Goal: Task Accomplishment & Management: Complete application form

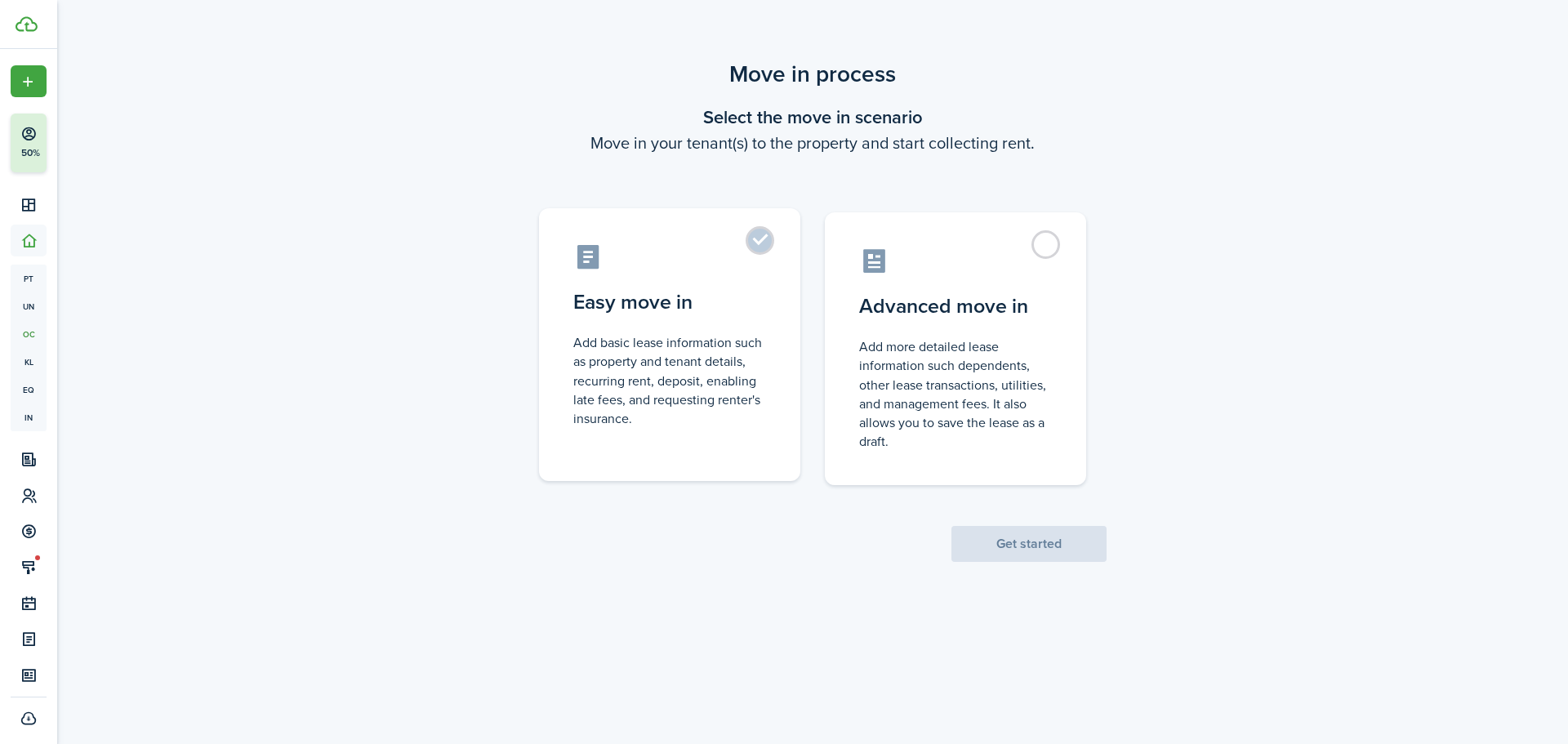
click at [657, 243] on control-radio-card-icon at bounding box center [670, 257] width 192 height 29
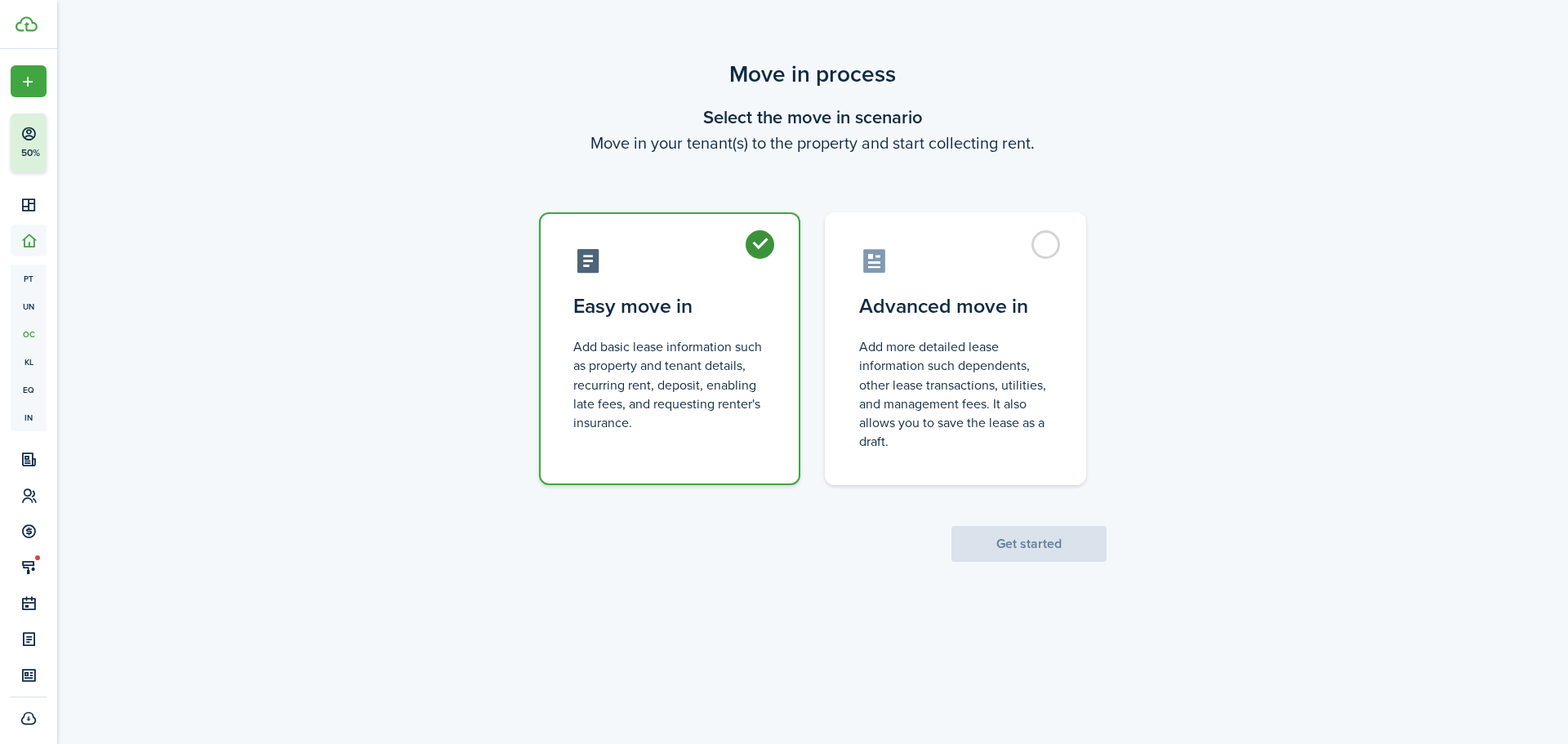
radio input "true"
click at [1067, 554] on button "Get started" at bounding box center [1029, 543] width 155 height 35
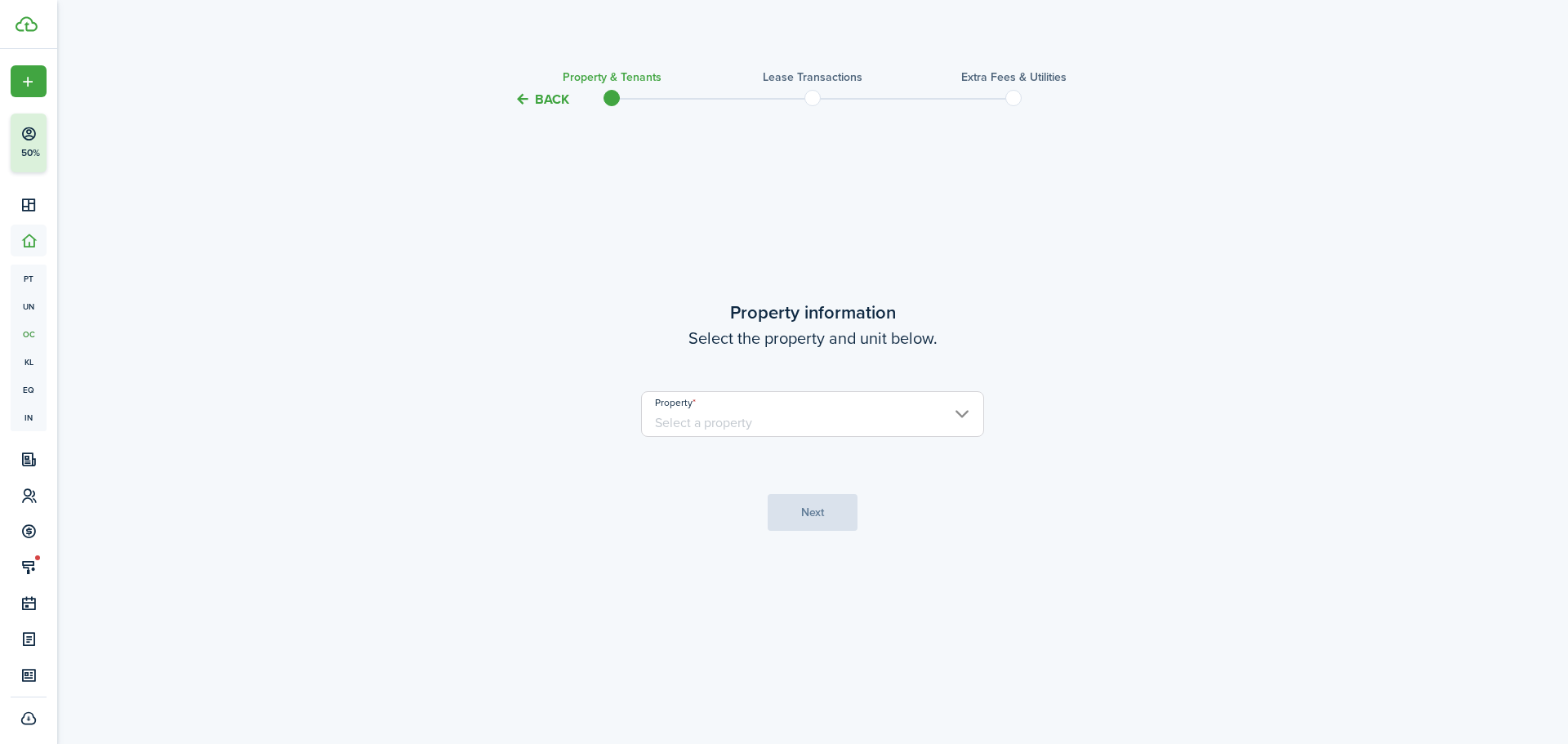
click at [817, 428] on input "Property" at bounding box center [812, 414] width 343 height 46
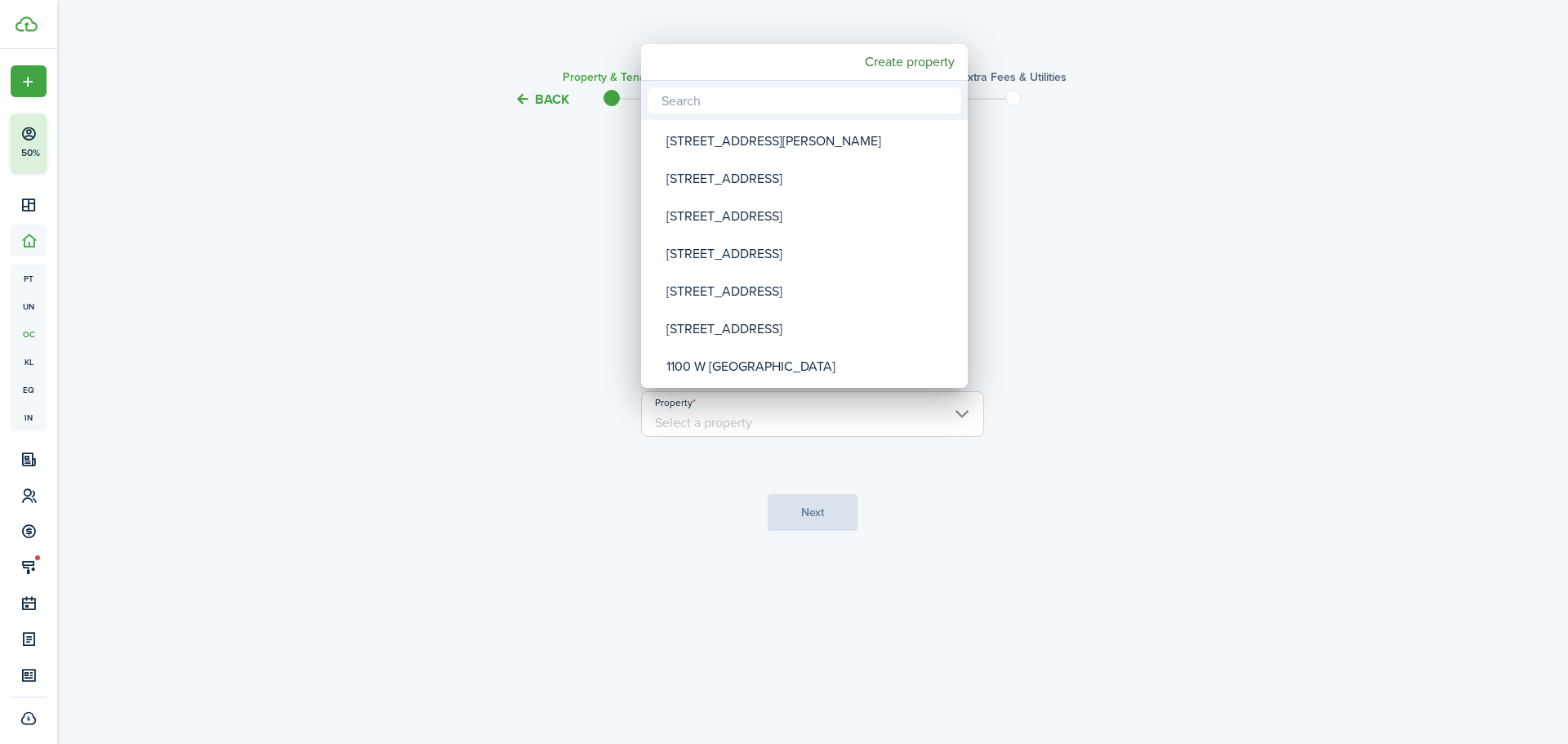
click at [773, 89] on input "text" at bounding box center [805, 101] width 314 height 26
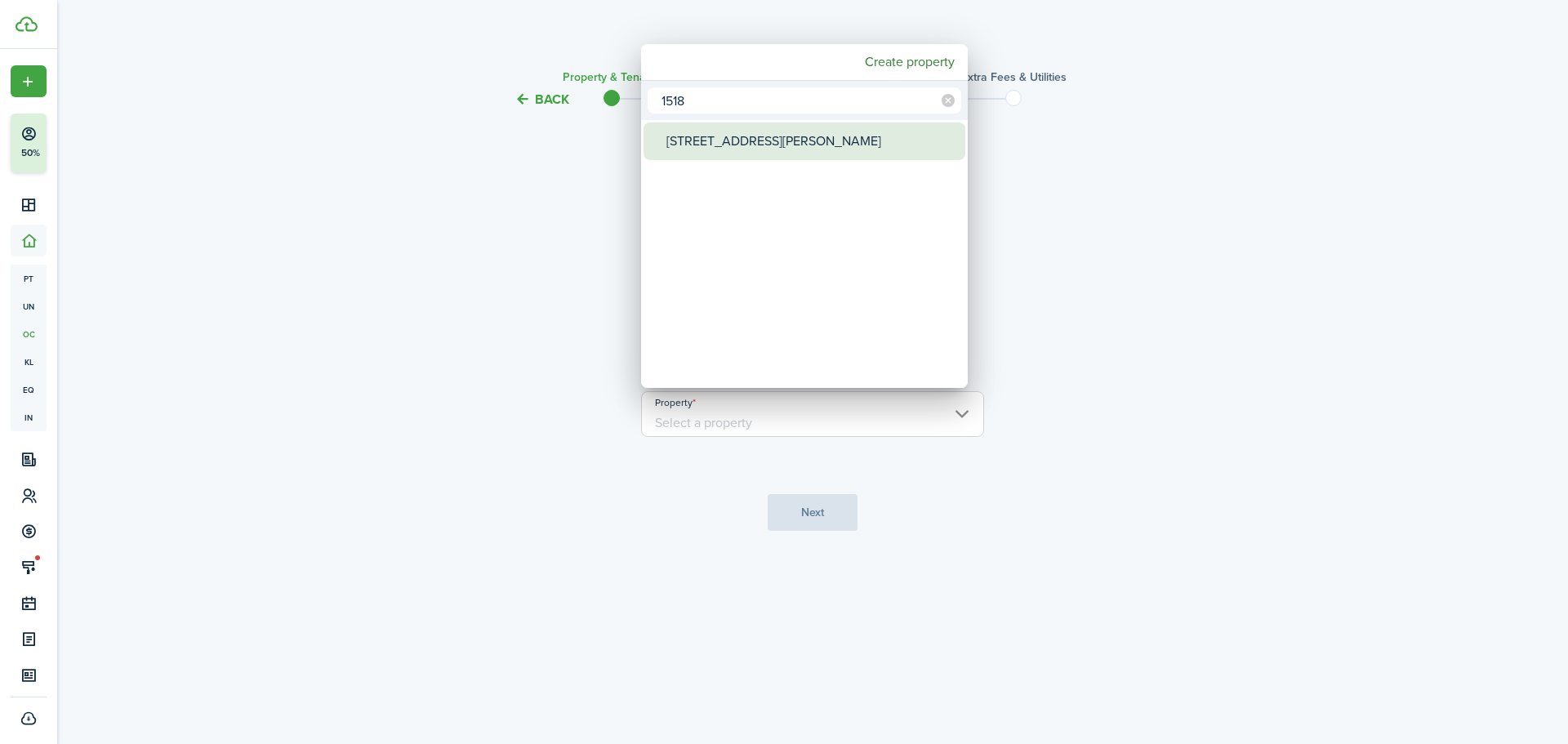
type input "1518"
click at [756, 140] on div "[STREET_ADDRESS][PERSON_NAME]" at bounding box center [812, 141] width 290 height 37
type input "[STREET_ADDRESS][PERSON_NAME]"
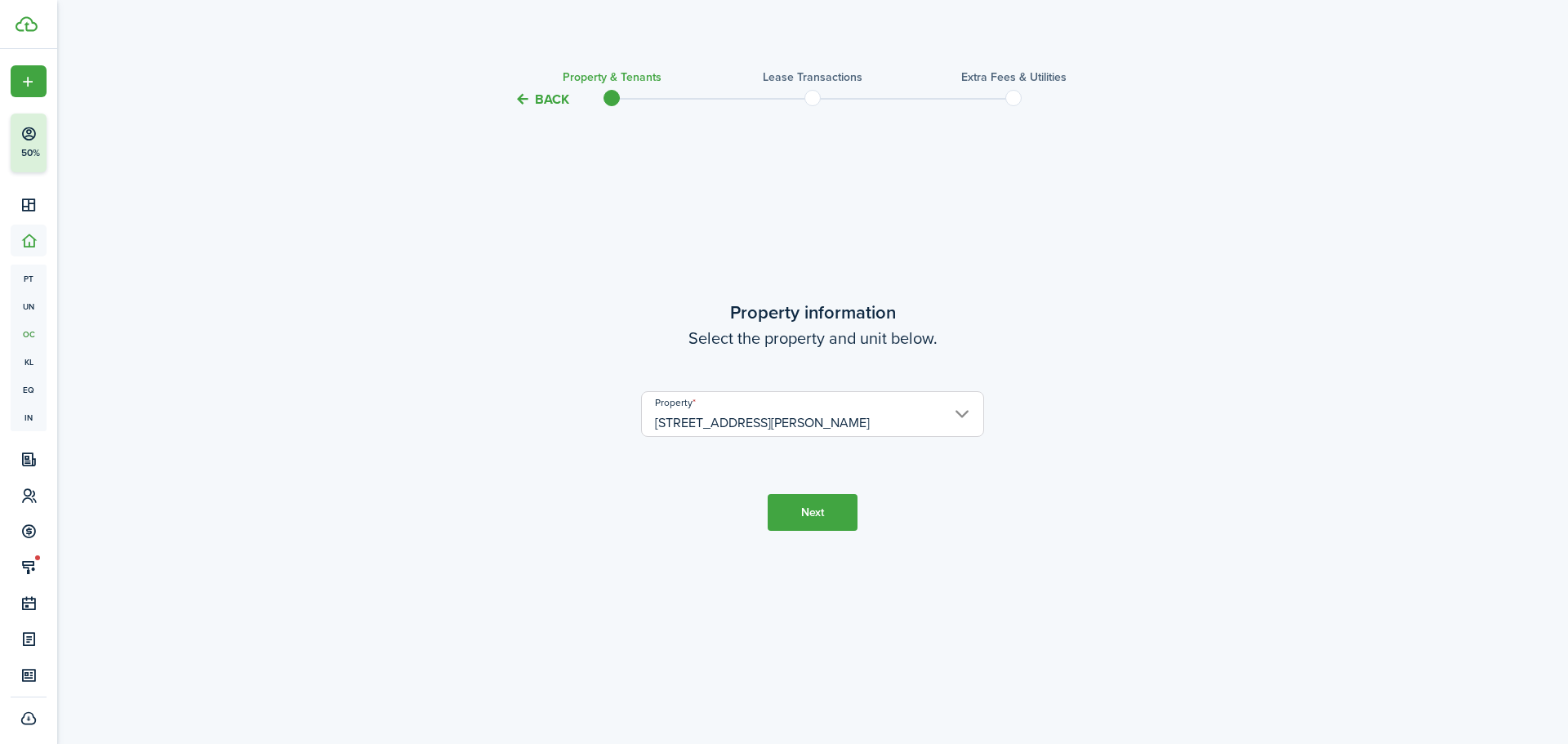
drag, startPoint x: 822, startPoint y: 484, endPoint x: 824, endPoint y: 498, distance: 14.1
click at [824, 498] on tc-wizard-step "Property information Select the property and unit below. Property [STREET_ADDRE…" at bounding box center [812, 414] width 686 height 569
click at [824, 498] on button "Next" at bounding box center [812, 512] width 90 height 36
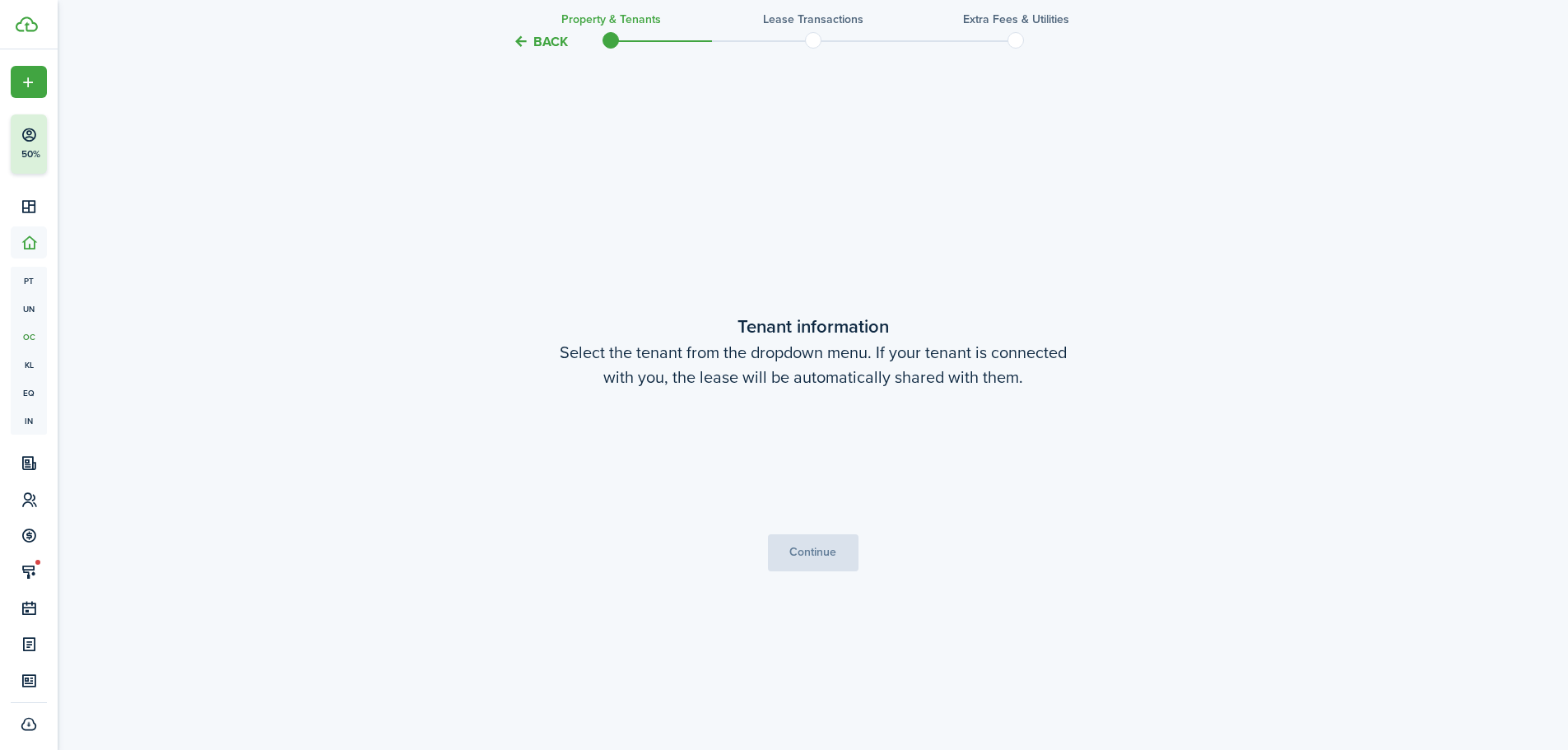
scroll to position [640, 0]
click at [798, 539] on button "Continue" at bounding box center [813, 551] width 90 height 37
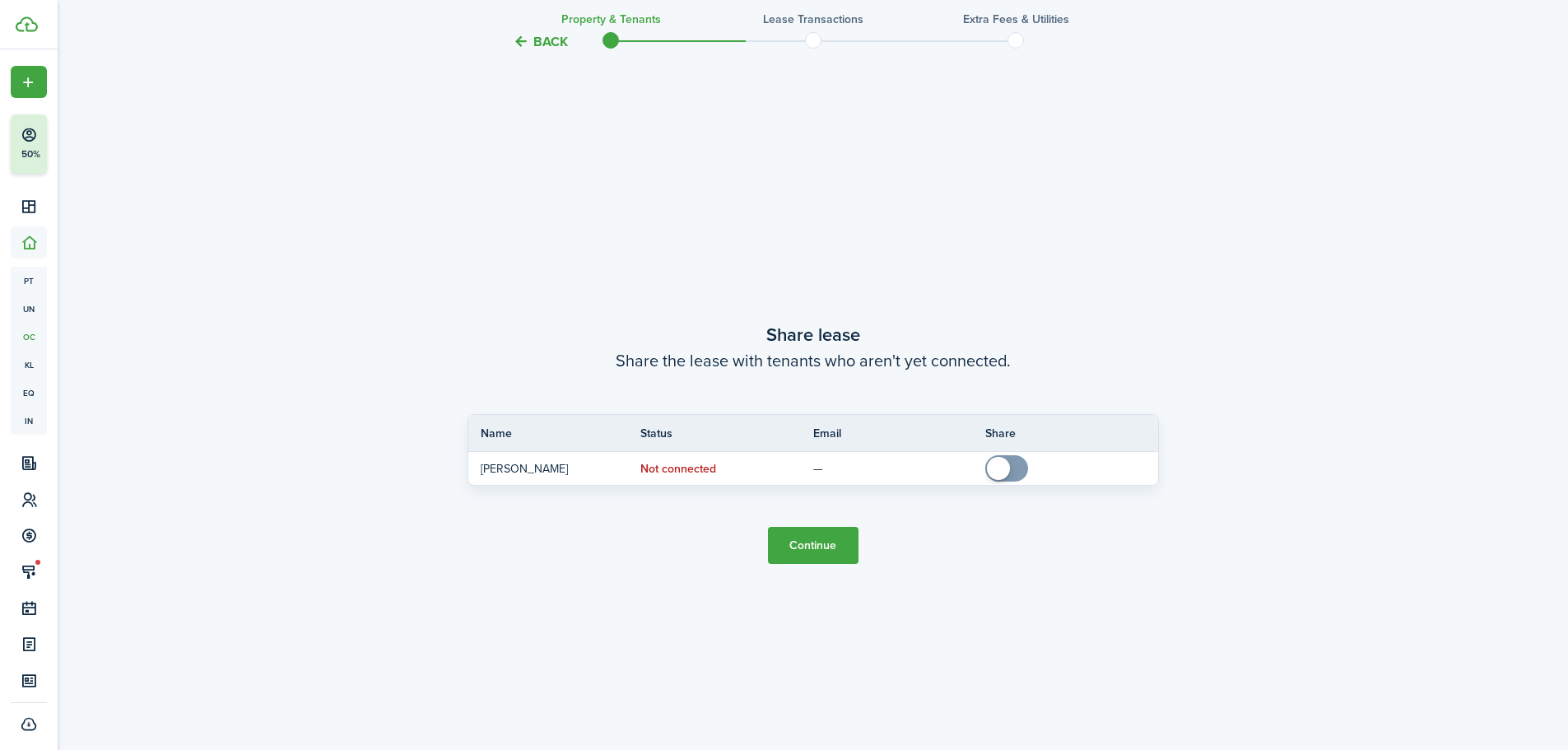
scroll to position [1389, 0]
click at [797, 552] on button "Continue" at bounding box center [813, 542] width 90 height 37
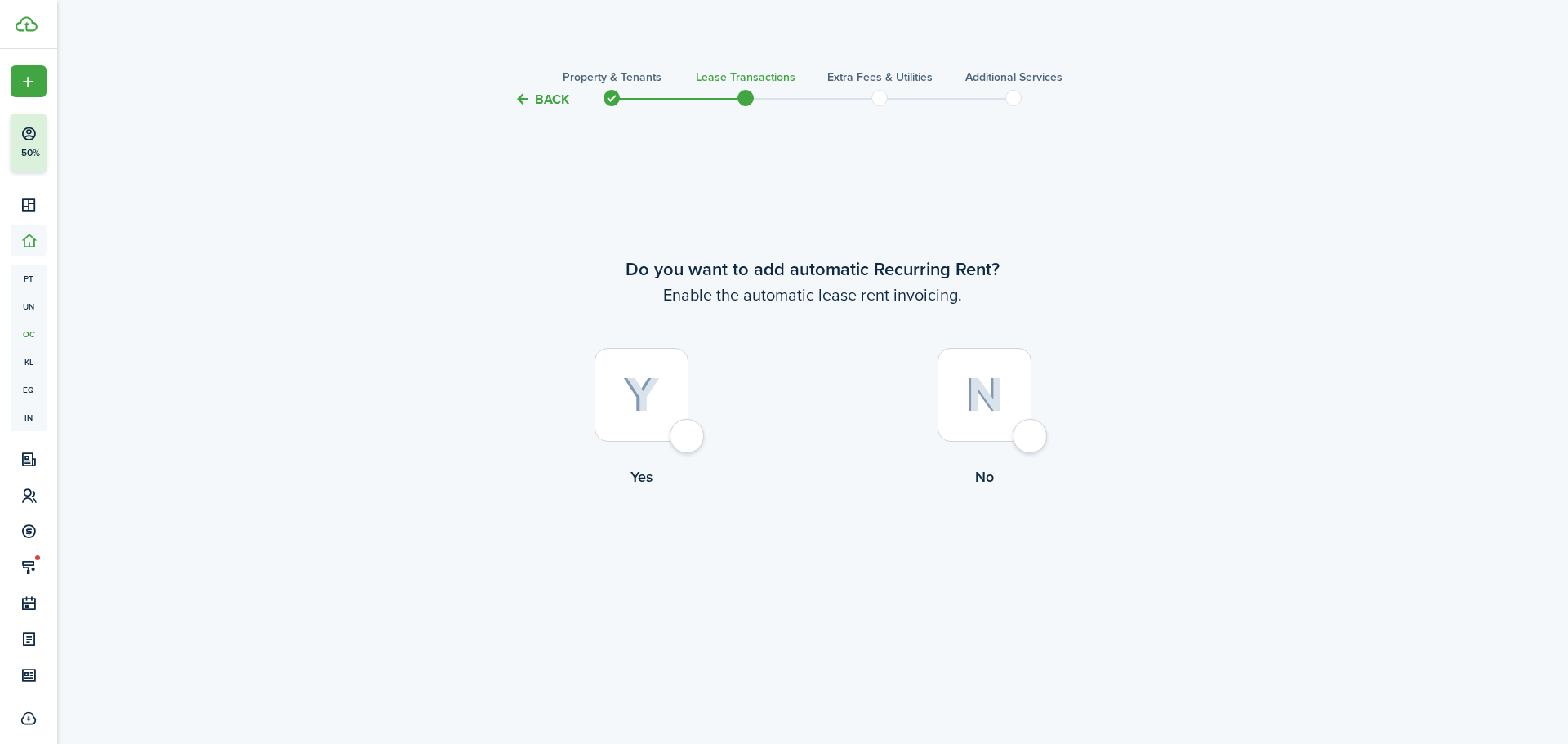
click at [668, 369] on div at bounding box center [642, 395] width 94 height 94
radio input "true"
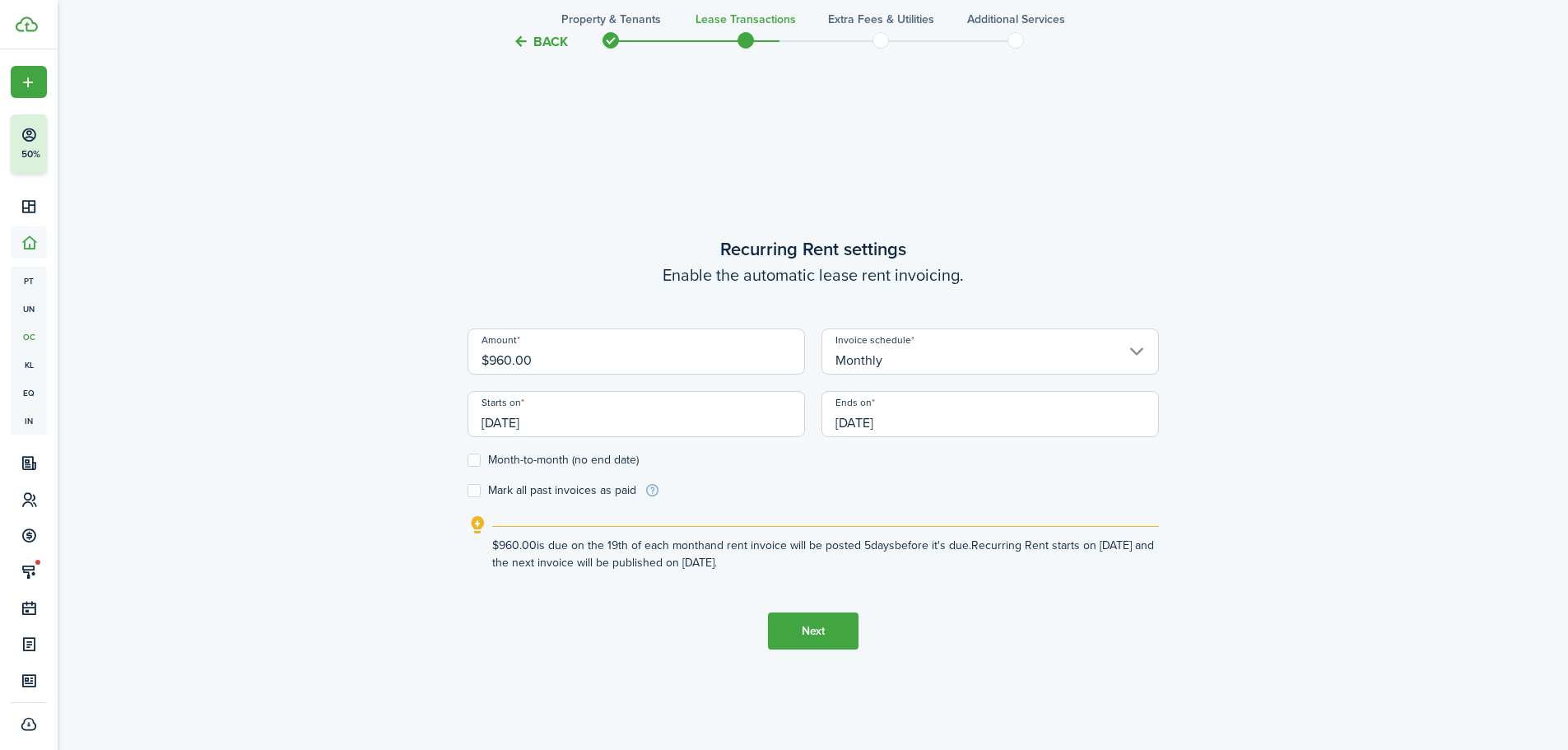
scroll to position [640, 0]
click at [660, 341] on input "$960.00" at bounding box center [636, 348] width 338 height 46
type input "$1,017.00"
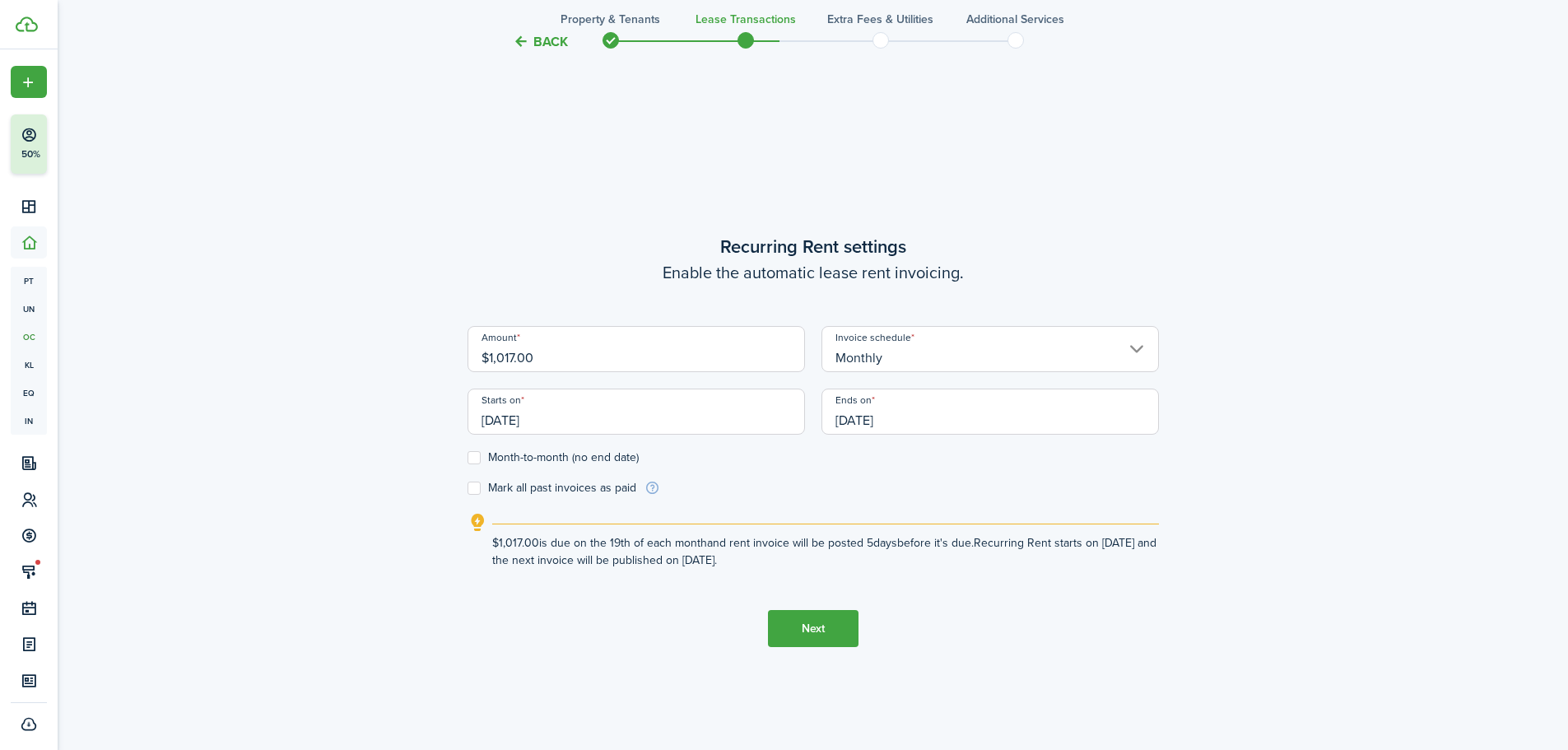
click at [921, 288] on lease-wizard-rent-recurring "Recurring Rent settings Enable the automatic lease rent invoicing. Amount $1,01…" at bounding box center [813, 401] width 692 height 336
click at [584, 421] on input "[DATE]" at bounding box center [636, 411] width 338 height 46
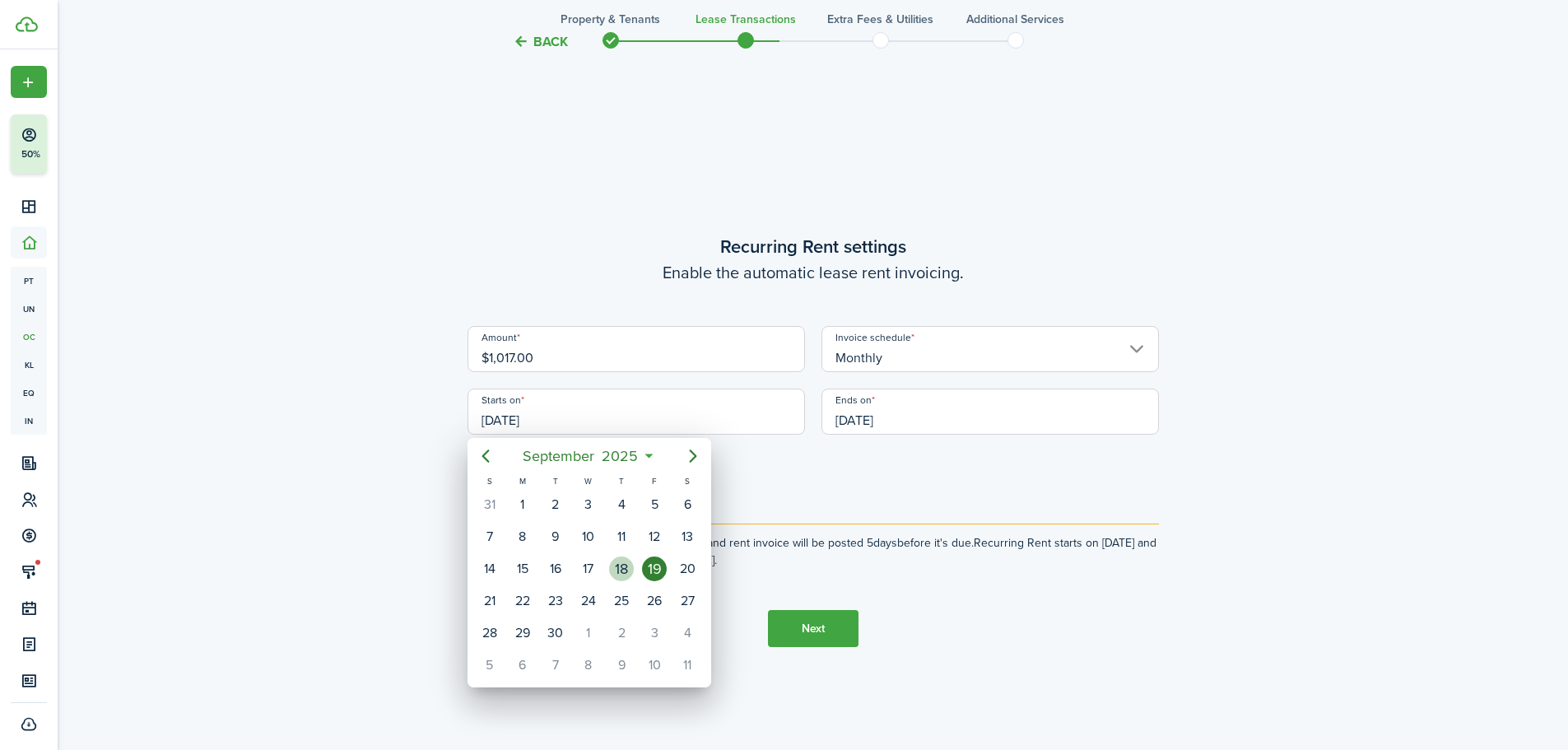
click at [633, 561] on div "18" at bounding box center [621, 568] width 33 height 31
type input "[DATE]"
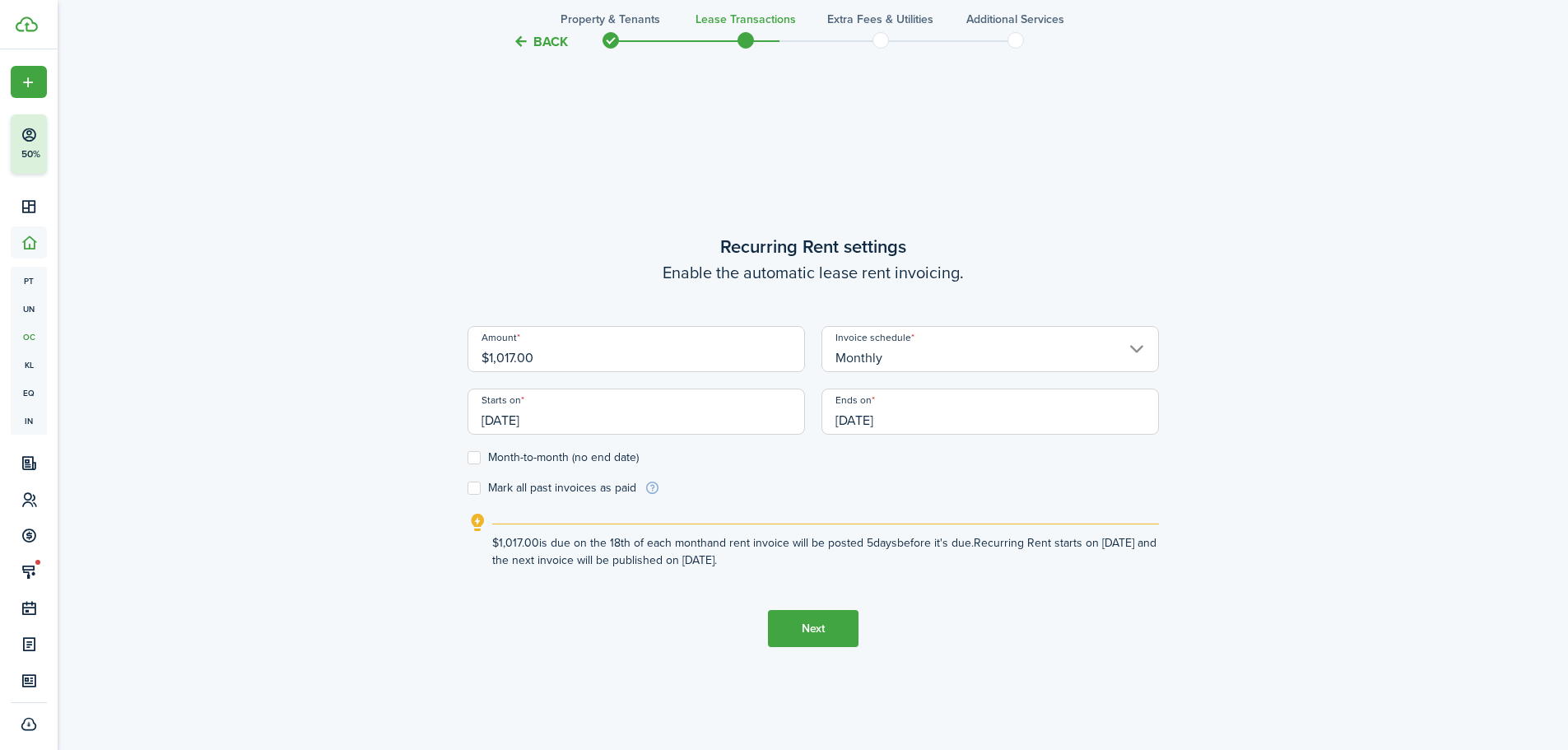
click at [876, 404] on input "[DATE]" at bounding box center [990, 411] width 338 height 46
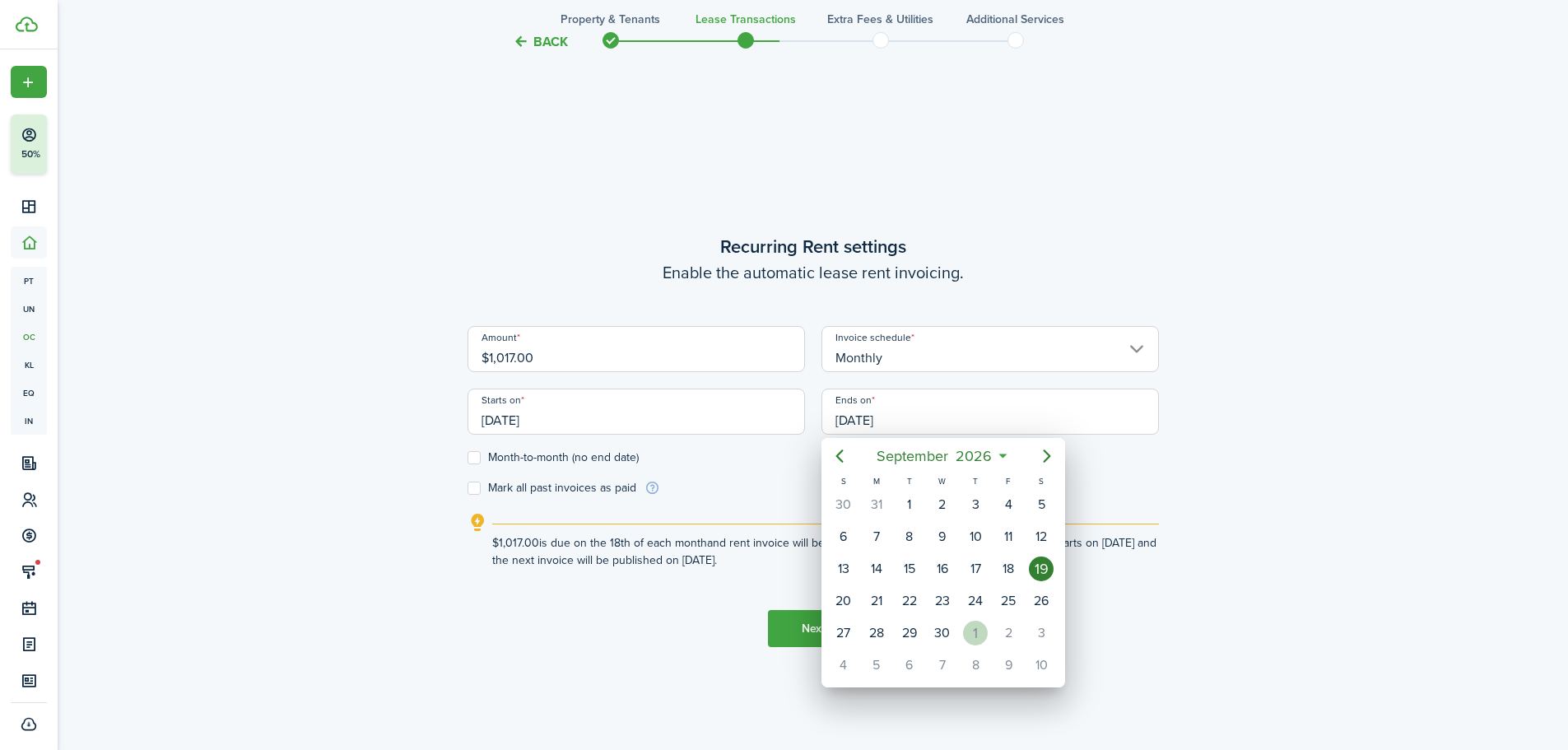
click at [989, 633] on div "[DATE]" at bounding box center [975, 632] width 33 height 31
type input "[DATE]"
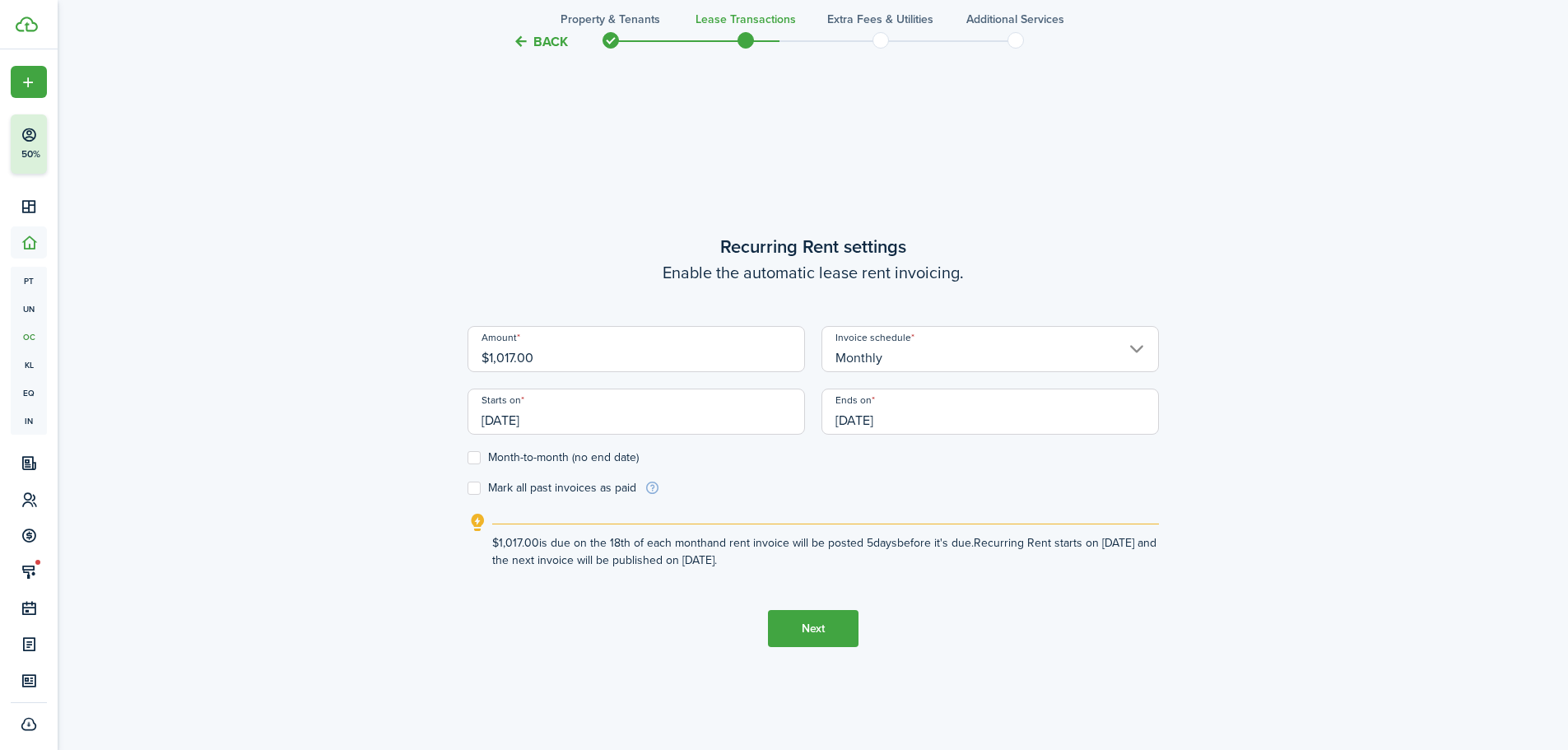
scroll to position [0, 0]
click at [792, 646] on button "Next" at bounding box center [813, 628] width 90 height 37
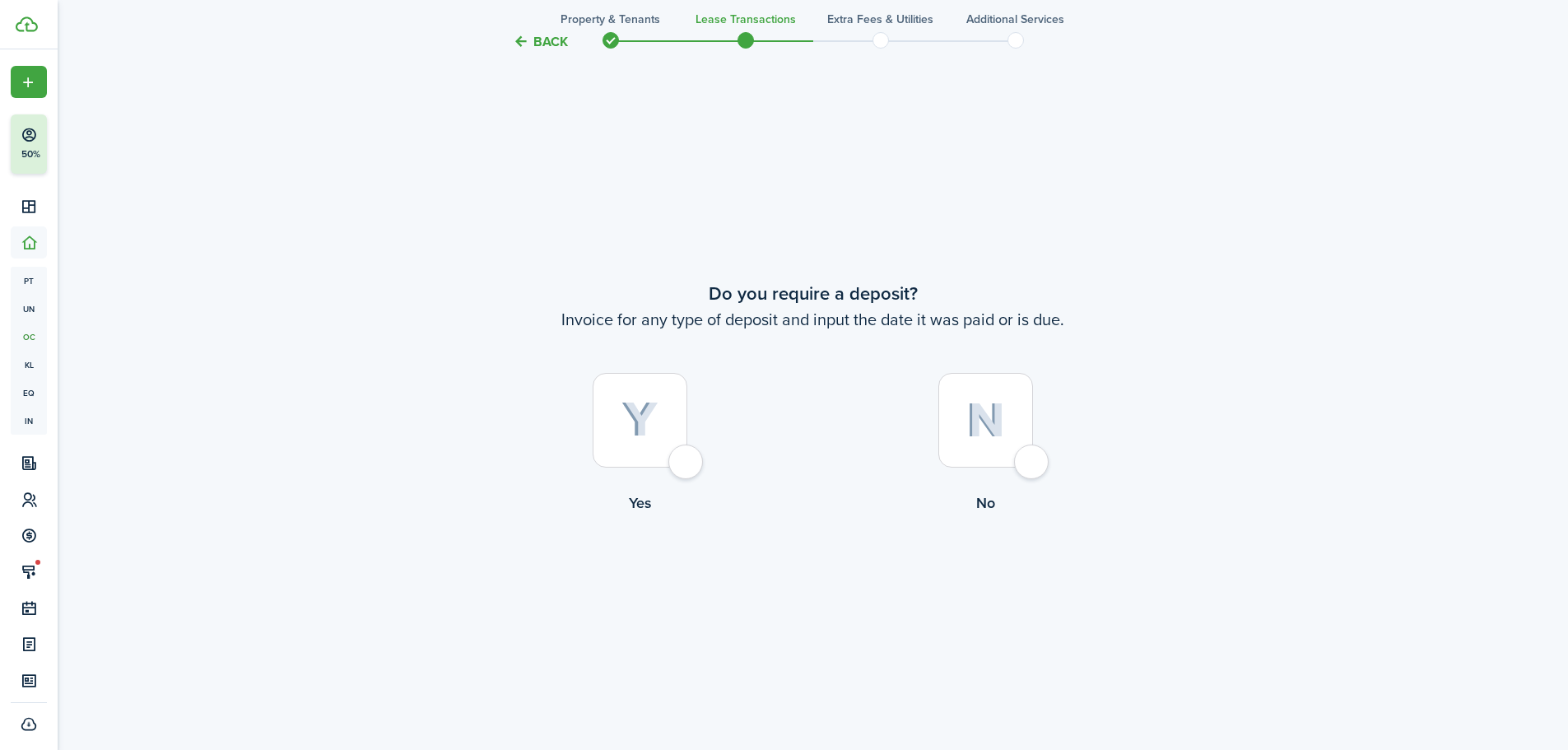
click at [687, 468] on div at bounding box center [640, 420] width 95 height 95
radio input "true"
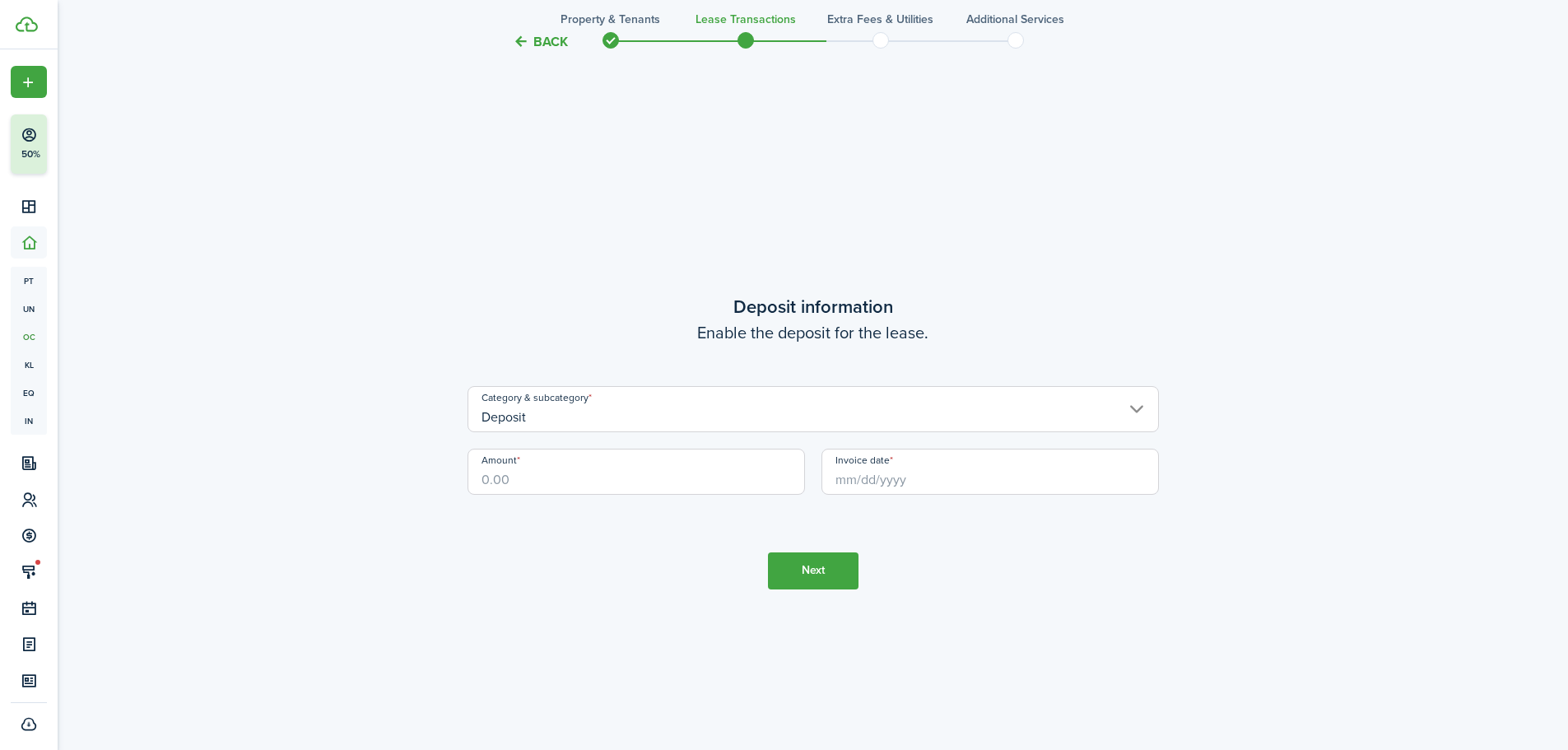
scroll to position [2139, 0]
click at [697, 486] on input "Amount" at bounding box center [636, 471] width 338 height 46
click at [934, 468] on input "Invoice date" at bounding box center [990, 471] width 338 height 46
type input "$1,000.00"
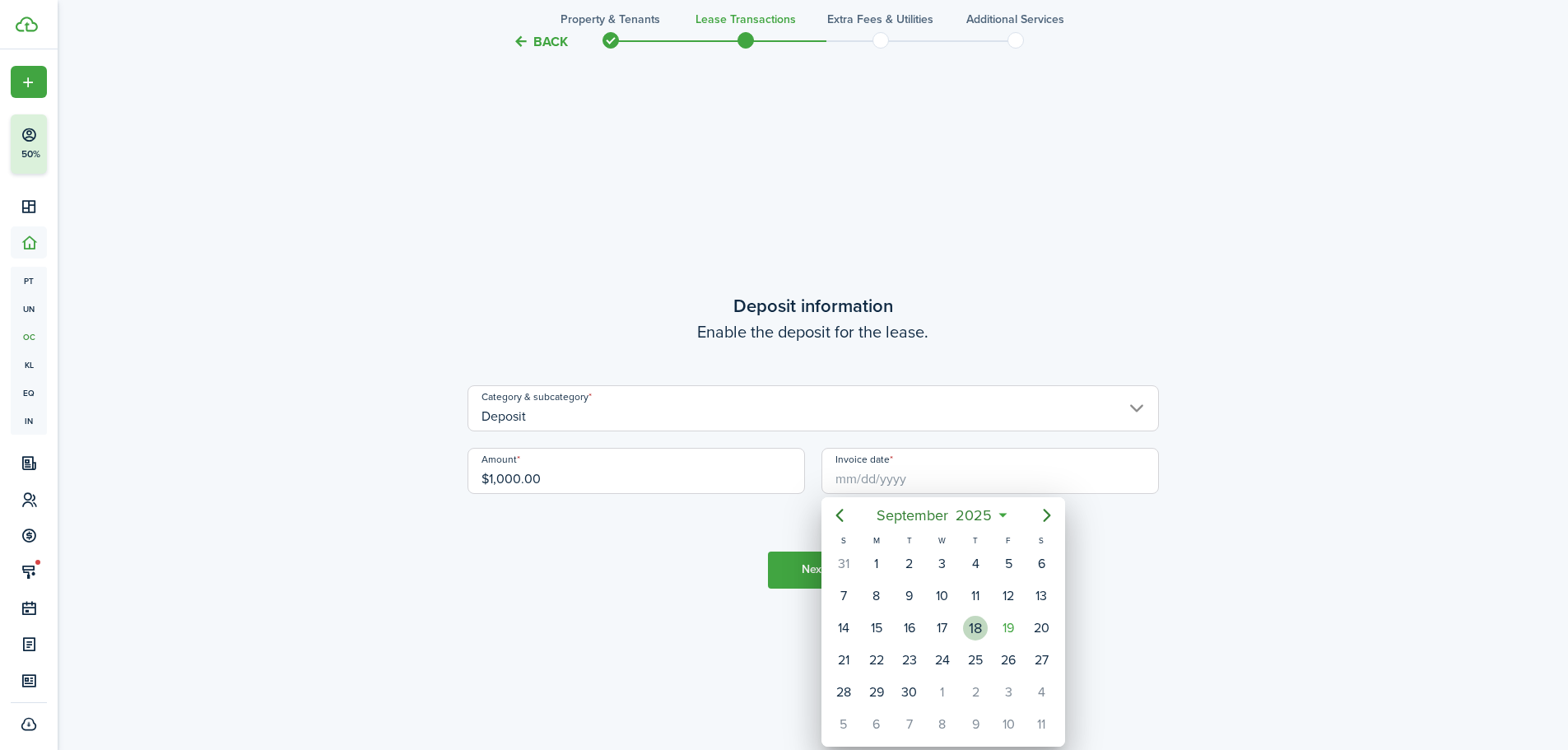
click at [969, 633] on div "18" at bounding box center [975, 628] width 24 height 24
type input "[DATE]"
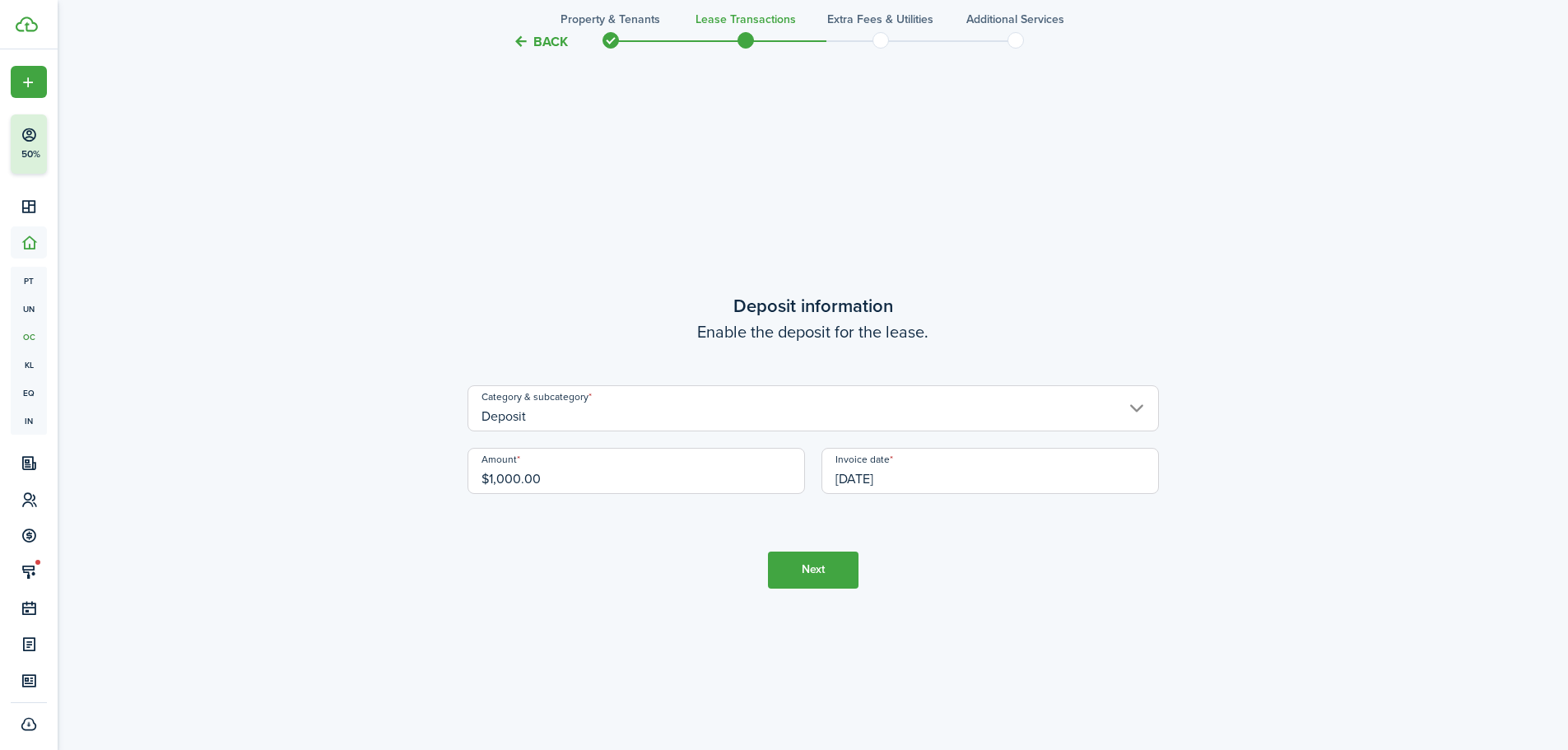
click at [805, 582] on button "Next" at bounding box center [813, 569] width 90 height 37
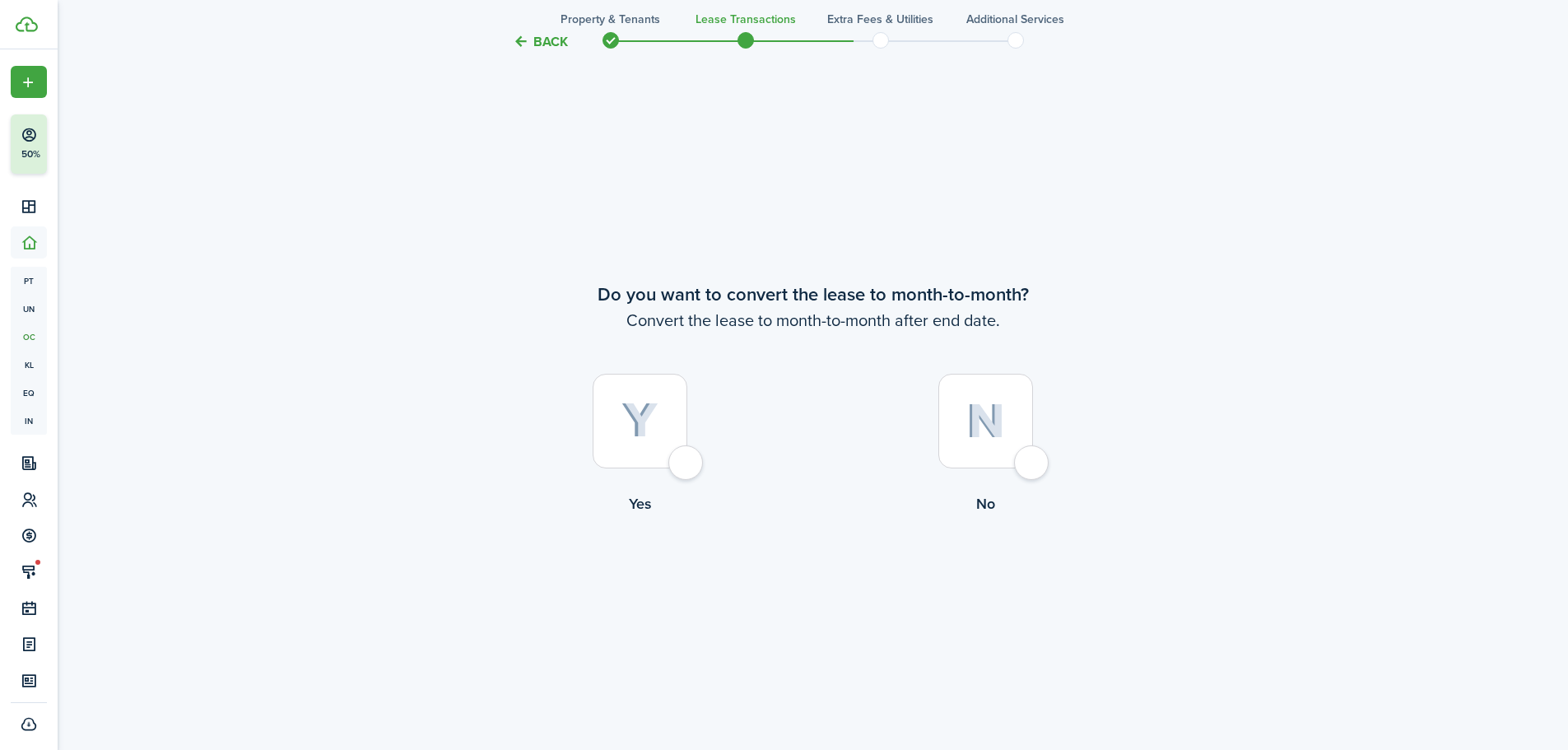
scroll to position [2889, 0]
click at [977, 429] on img at bounding box center [985, 421] width 39 height 36
radio input "true"
click at [820, 600] on tc-wizard-step "Do you want to convert the lease to month-to-month? Convert the lease to month-…" at bounding box center [813, 439] width 692 height 750
click at [818, 579] on button "Continue" at bounding box center [813, 581] width 90 height 37
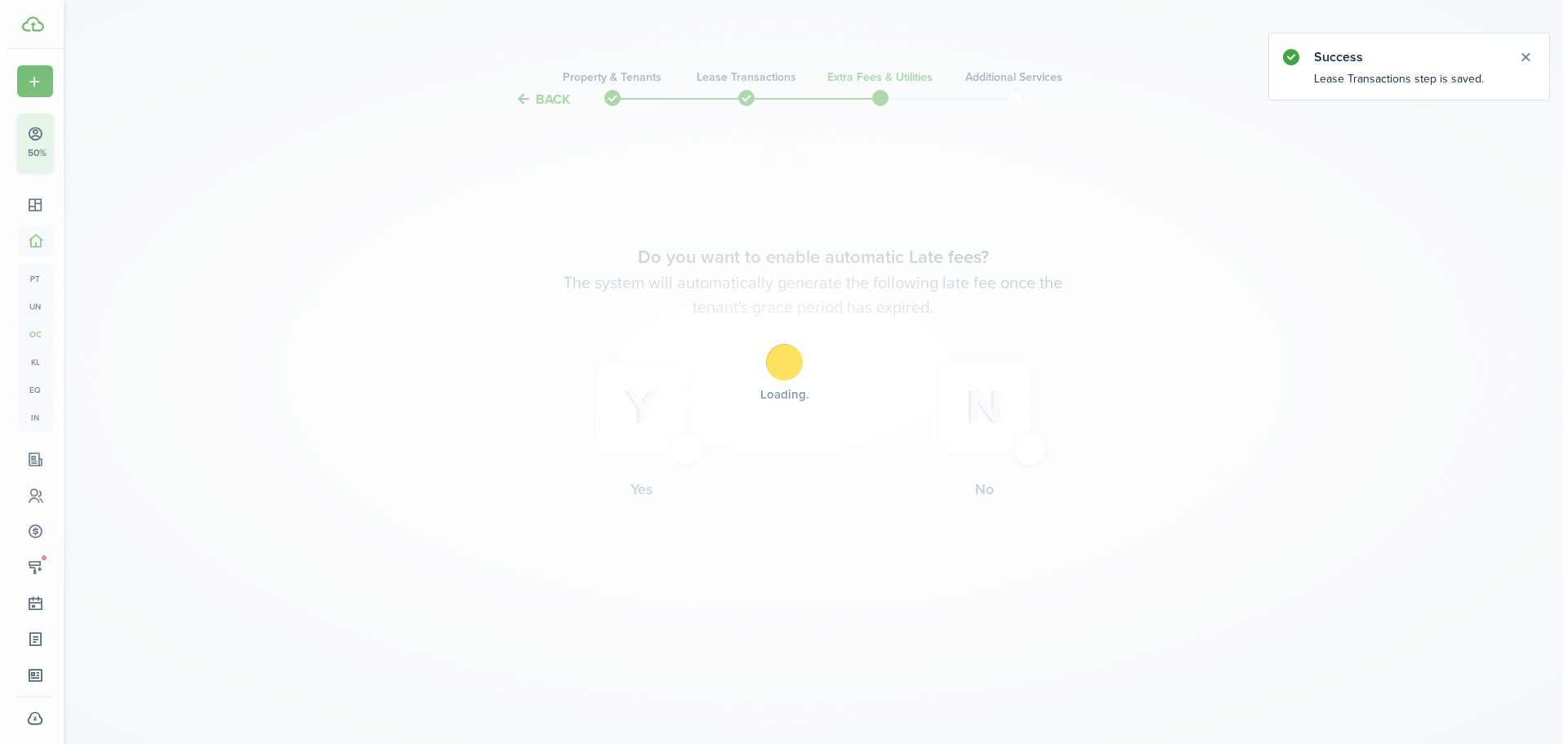
scroll to position [0, 0]
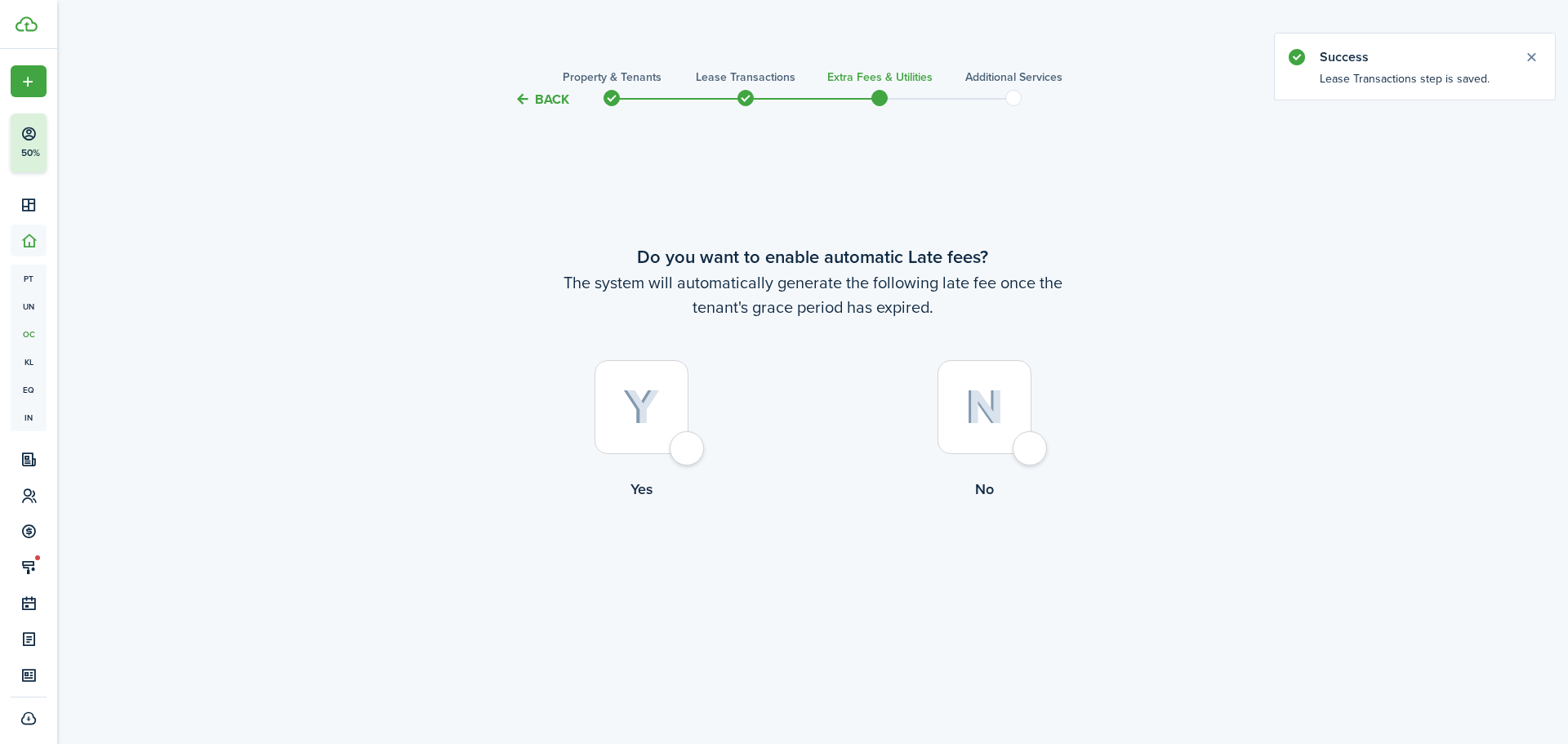
click at [544, 414] on label "Yes" at bounding box center [641, 434] width 343 height 147
radio input "true"
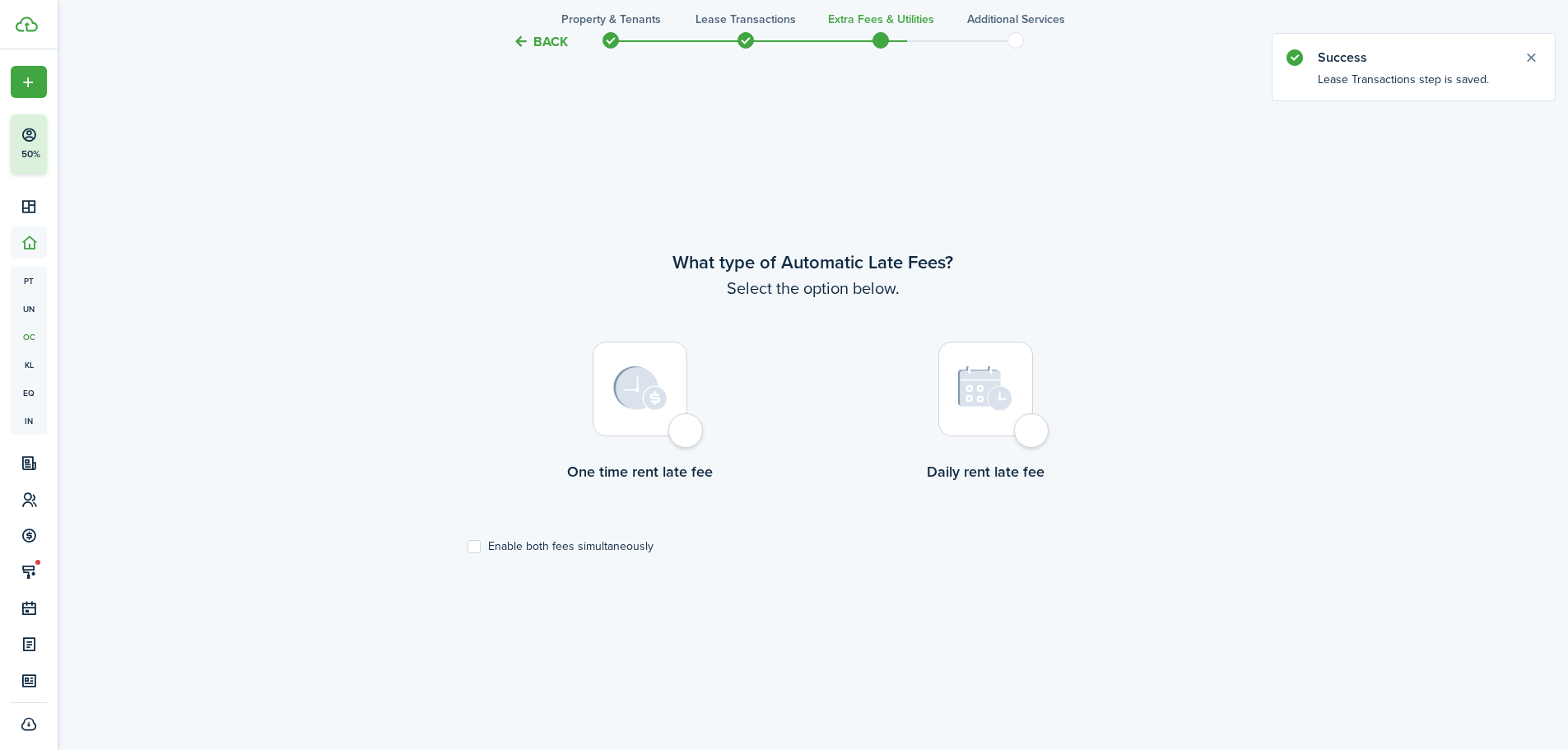
click at [635, 410] on img at bounding box center [641, 388] width 55 height 44
radio input "true"
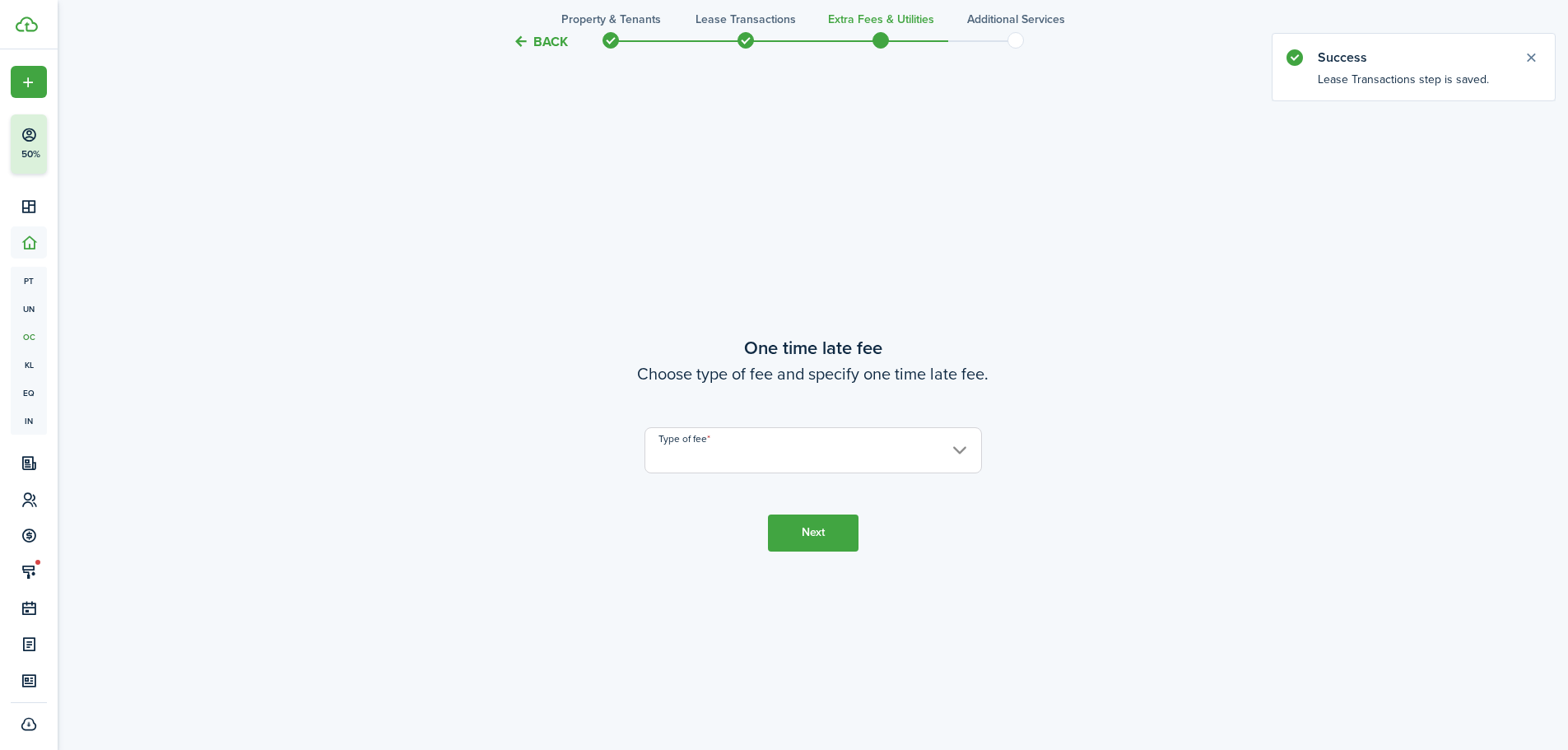
scroll to position [1389, 0]
click at [706, 438] on input "Type of fee" at bounding box center [813, 447] width 338 height 46
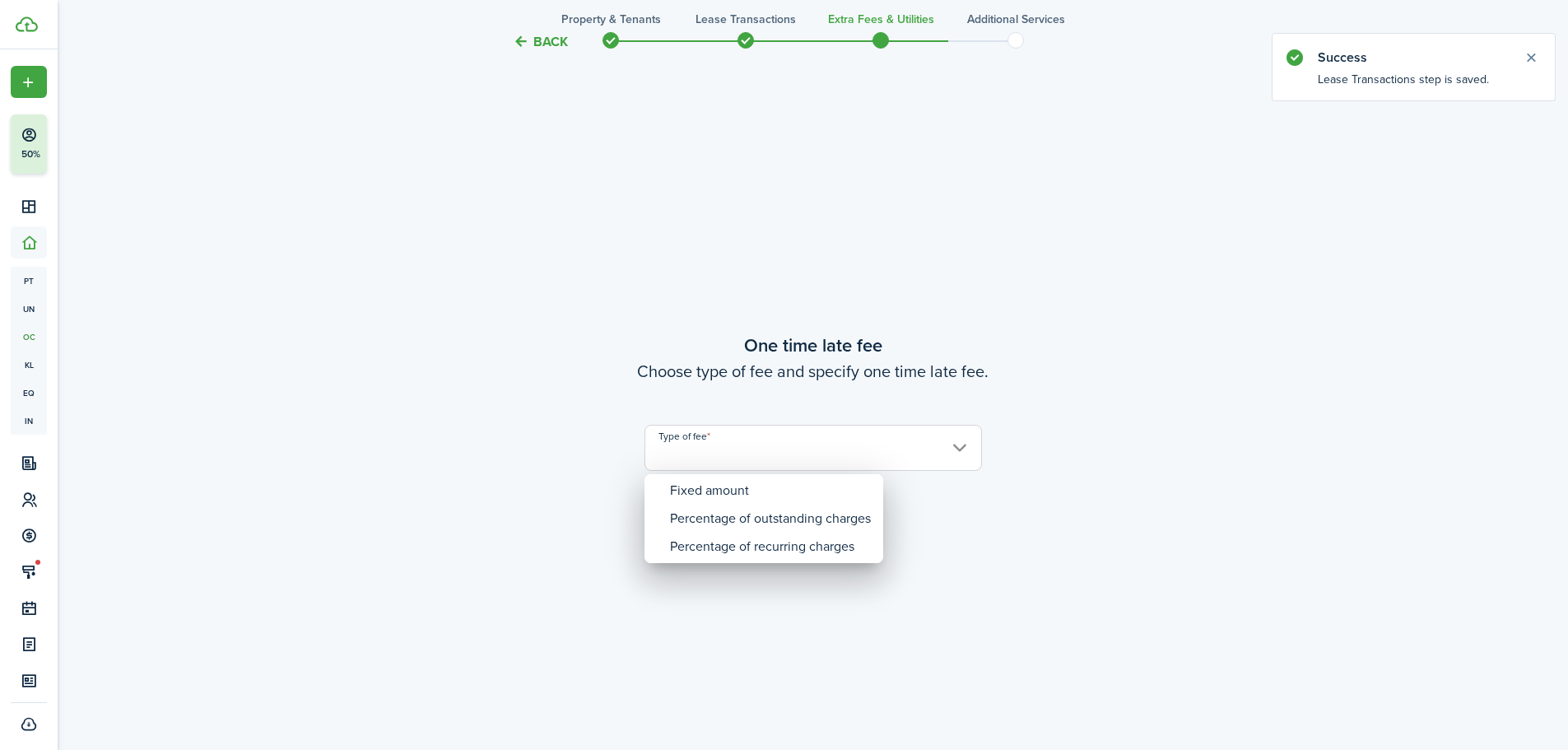
click at [724, 482] on div "Fixed amount" at bounding box center [770, 490] width 200 height 28
type input "Fixed amount"
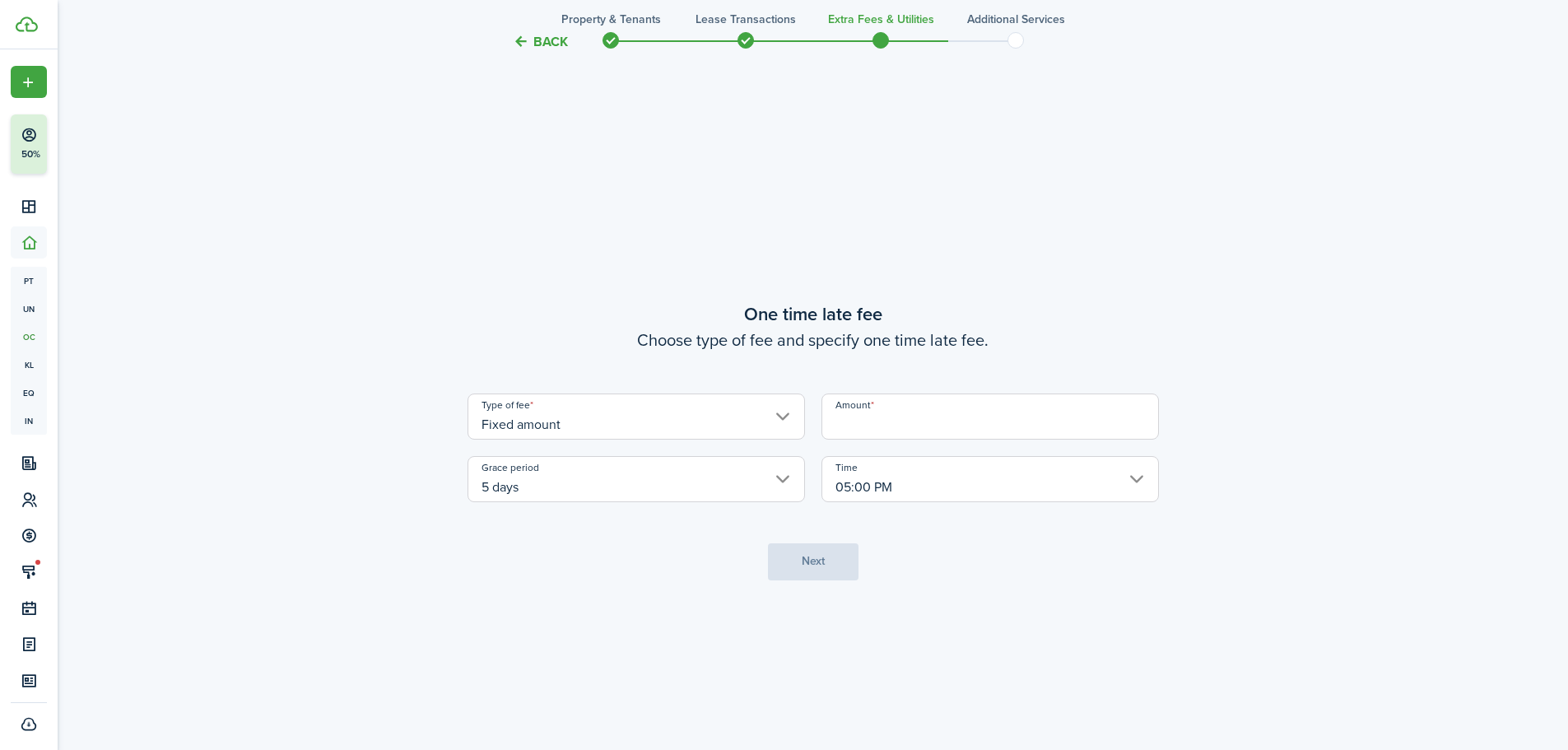
click at [944, 418] on input "Amount" at bounding box center [990, 416] width 338 height 46
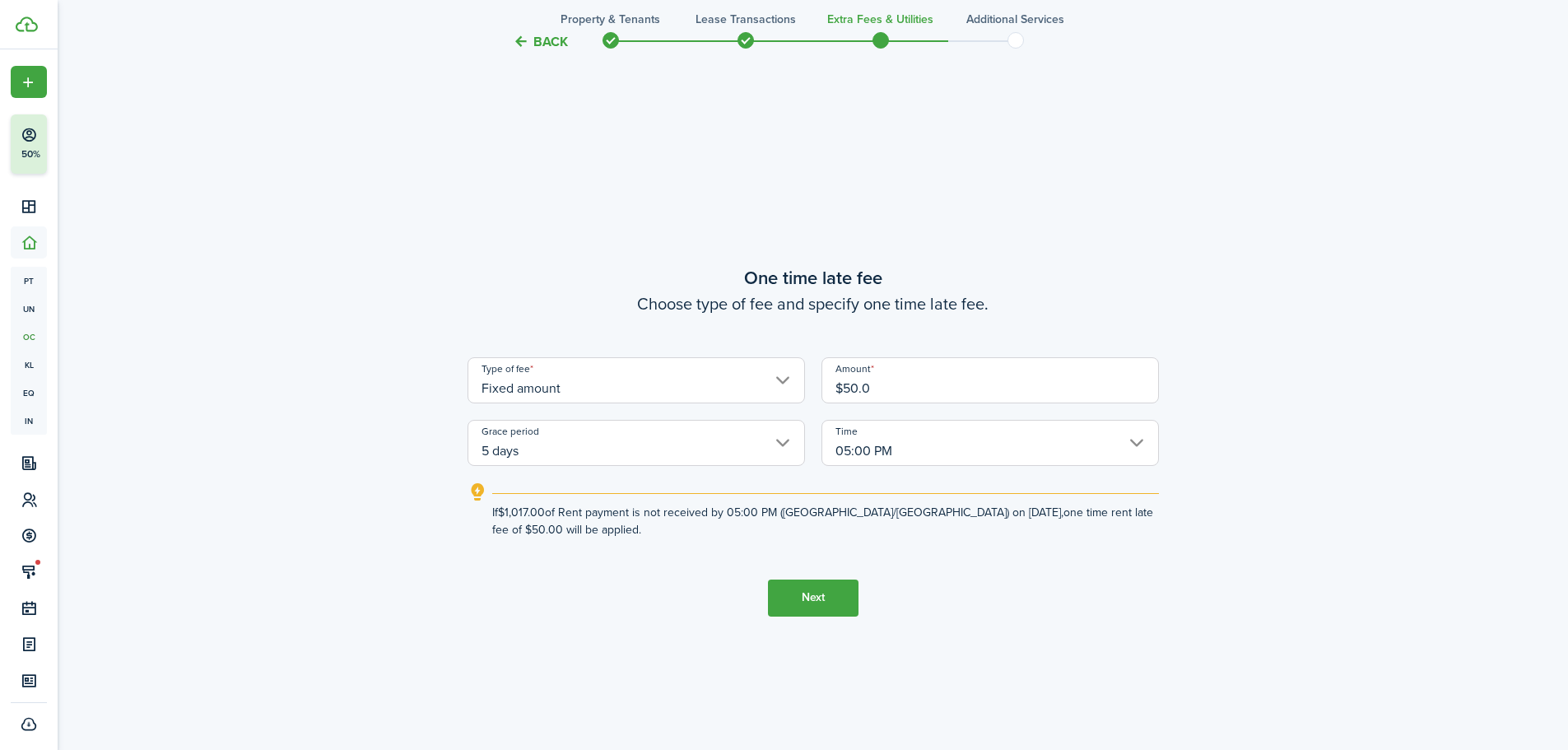
type input "$50.00"
click at [775, 599] on button "Next" at bounding box center [813, 598] width 90 height 37
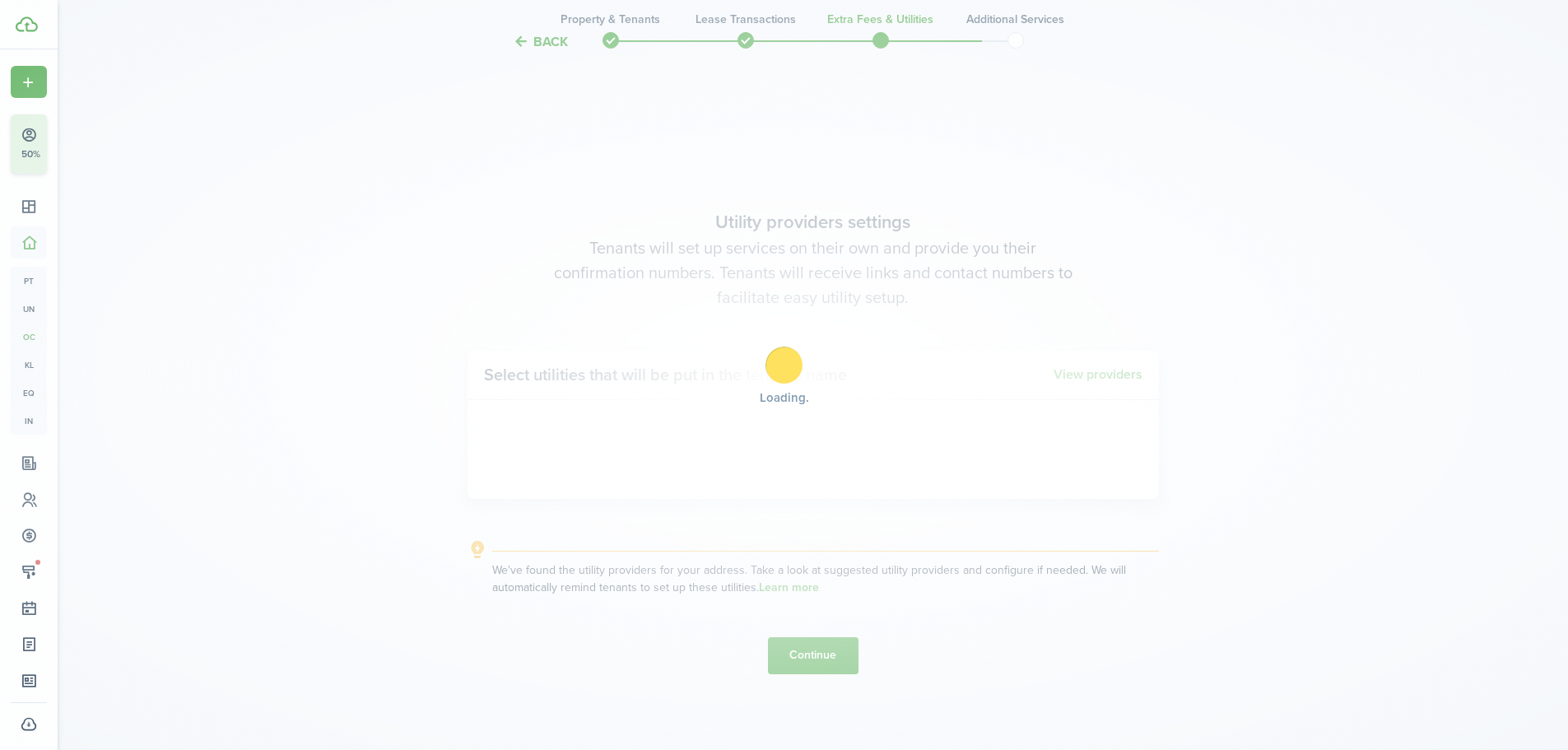
scroll to position [2139, 0]
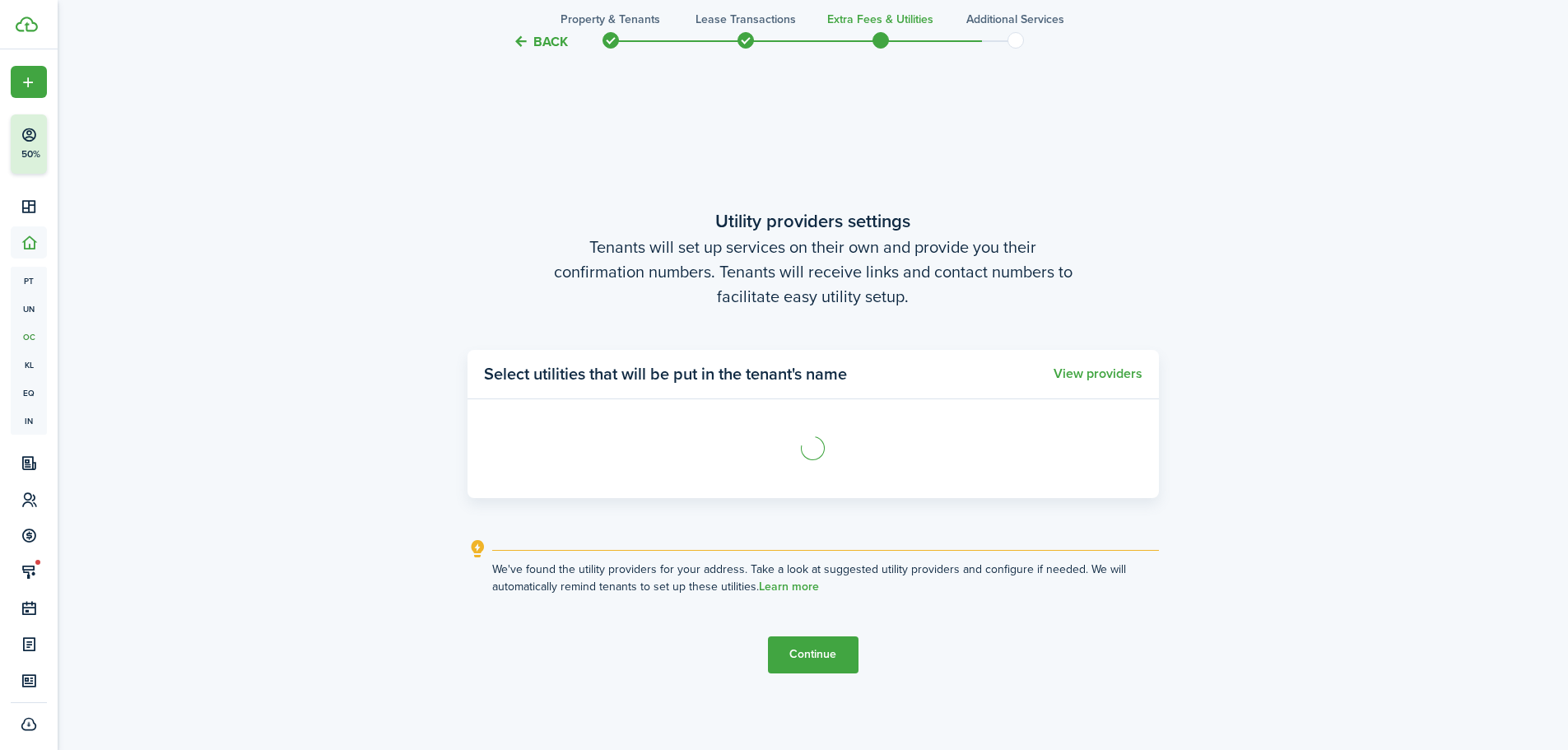
click at [817, 643] on button "Continue" at bounding box center [813, 654] width 90 height 37
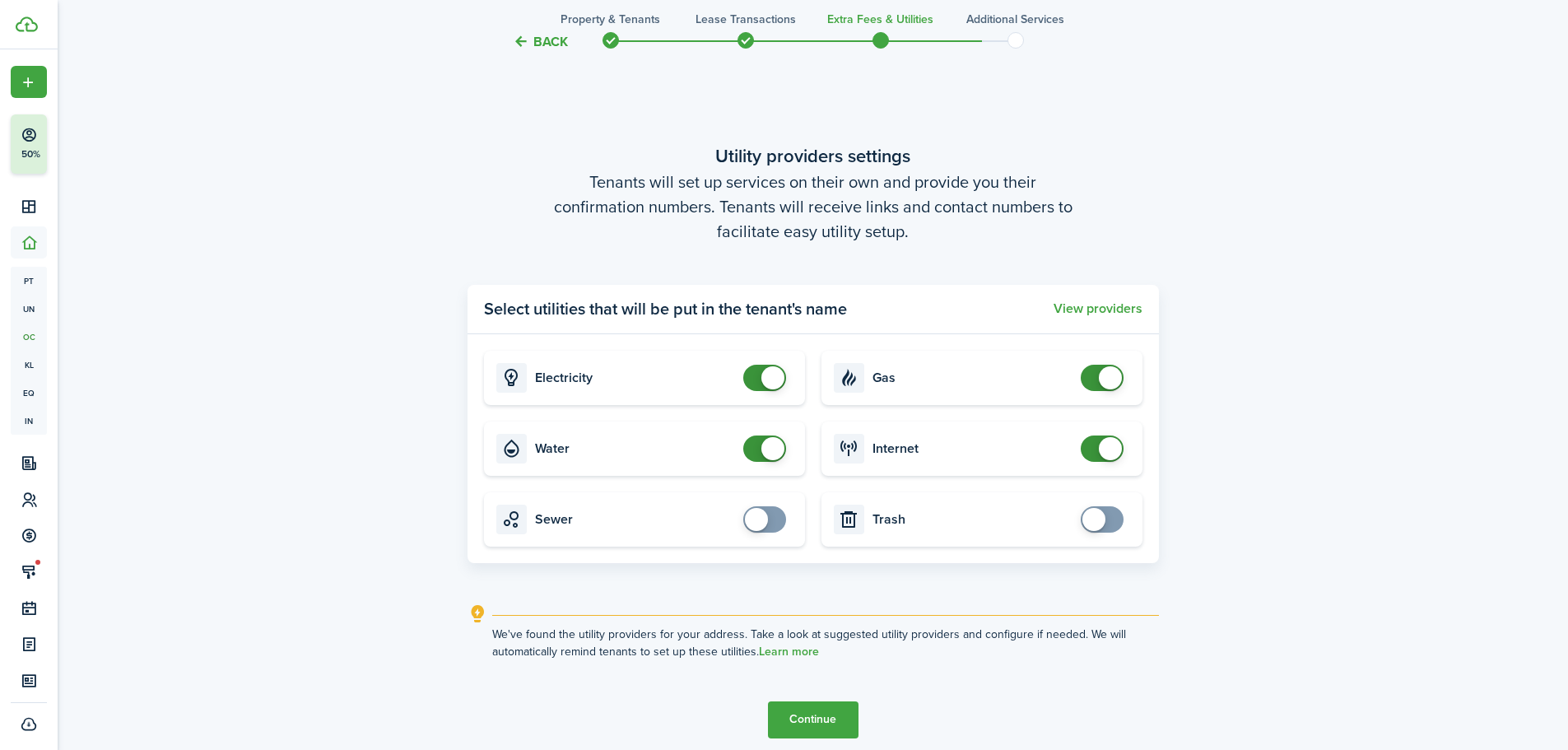
click at [824, 671] on tc-wizard-step "Utility providers settings Tenants will set up services on their own and provid…" at bounding box center [813, 439] width 692 height 750
click at [825, 705] on button "Continue" at bounding box center [813, 719] width 90 height 37
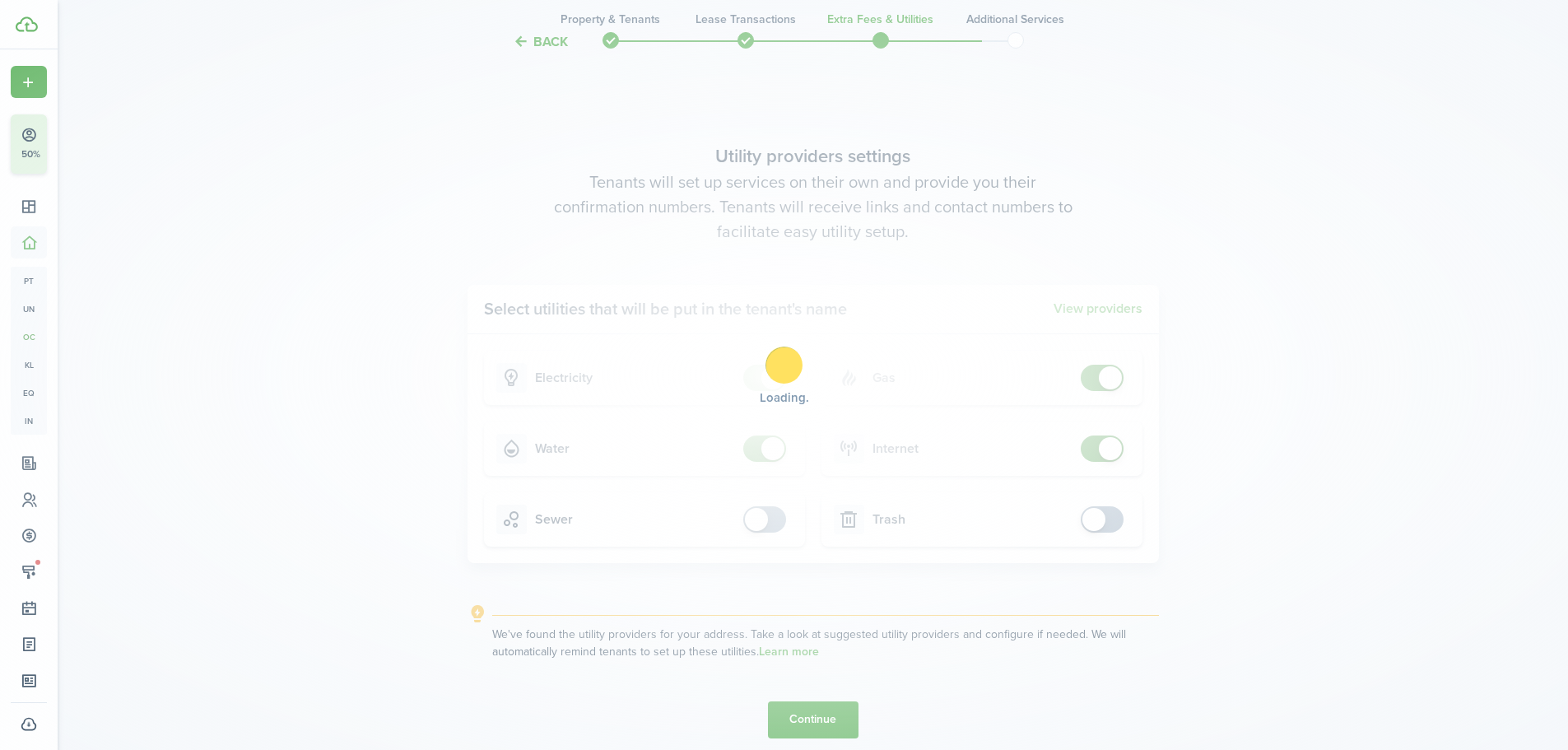
scroll to position [0, 0]
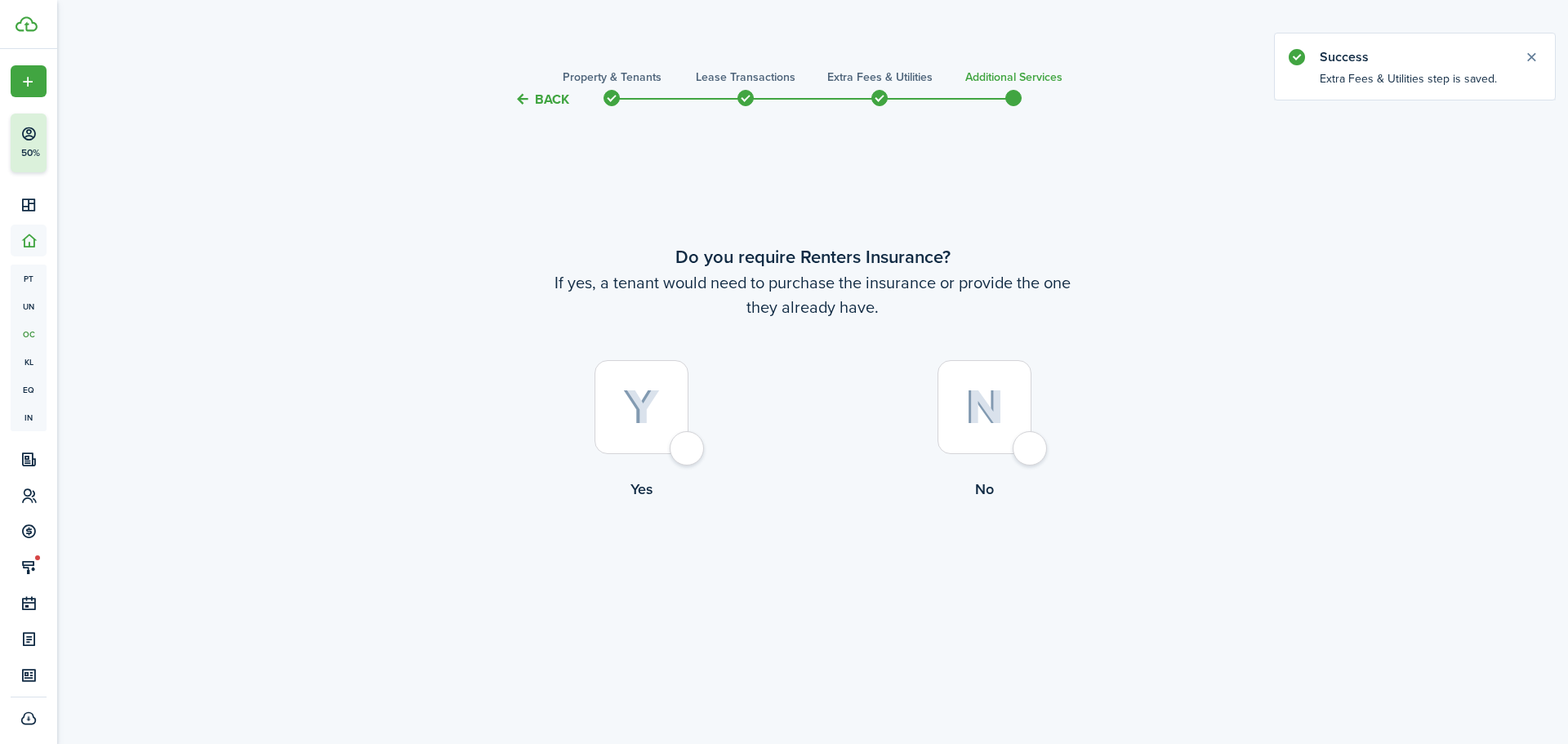
click at [1011, 429] on div at bounding box center [984, 407] width 94 height 94
radio input "true"
click at [834, 564] on button "Complete move in" at bounding box center [812, 568] width 120 height 36
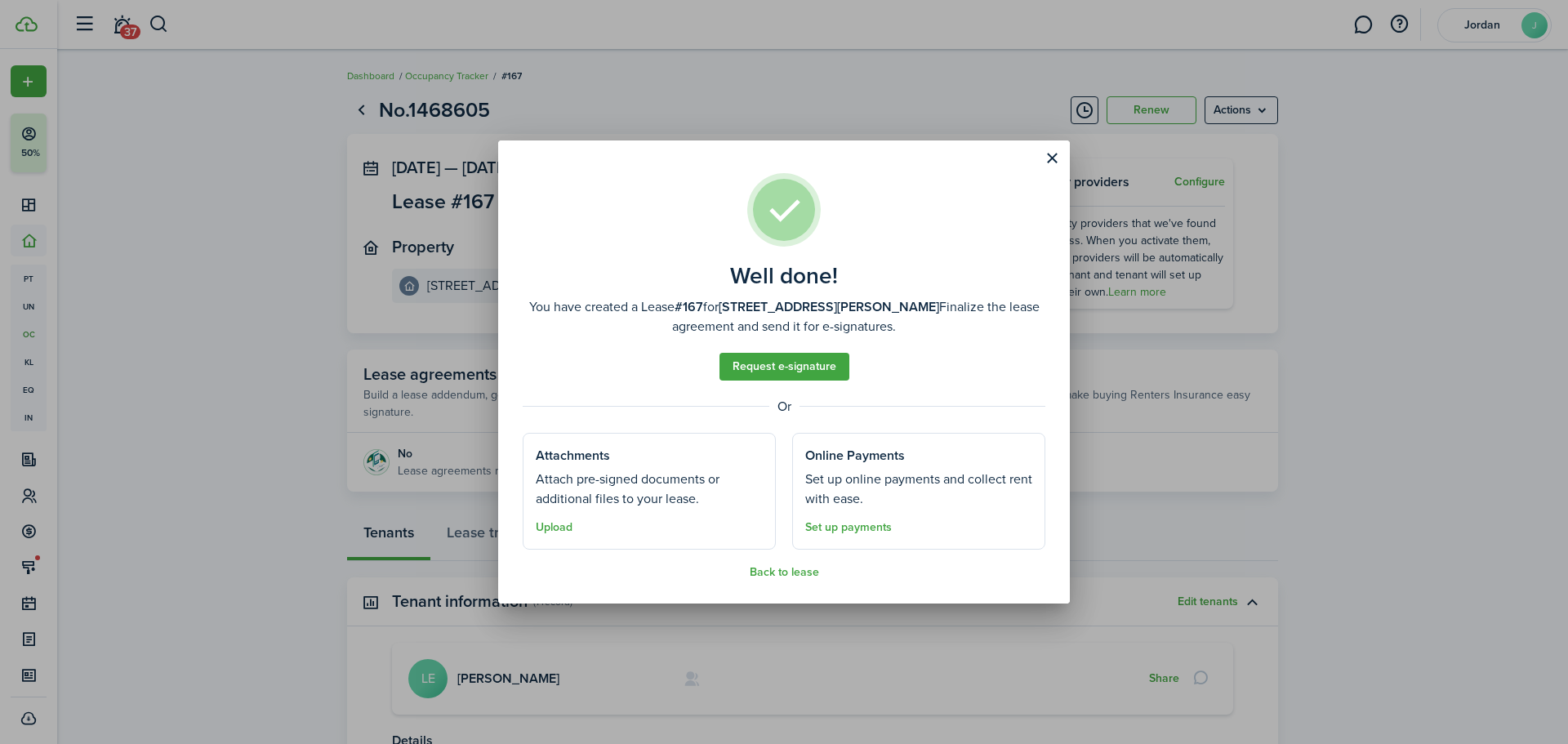
click at [544, 517] on span "Upload" at bounding box center [554, 526] width 36 height 19
click at [544, 524] on button "Upload" at bounding box center [554, 527] width 36 height 13
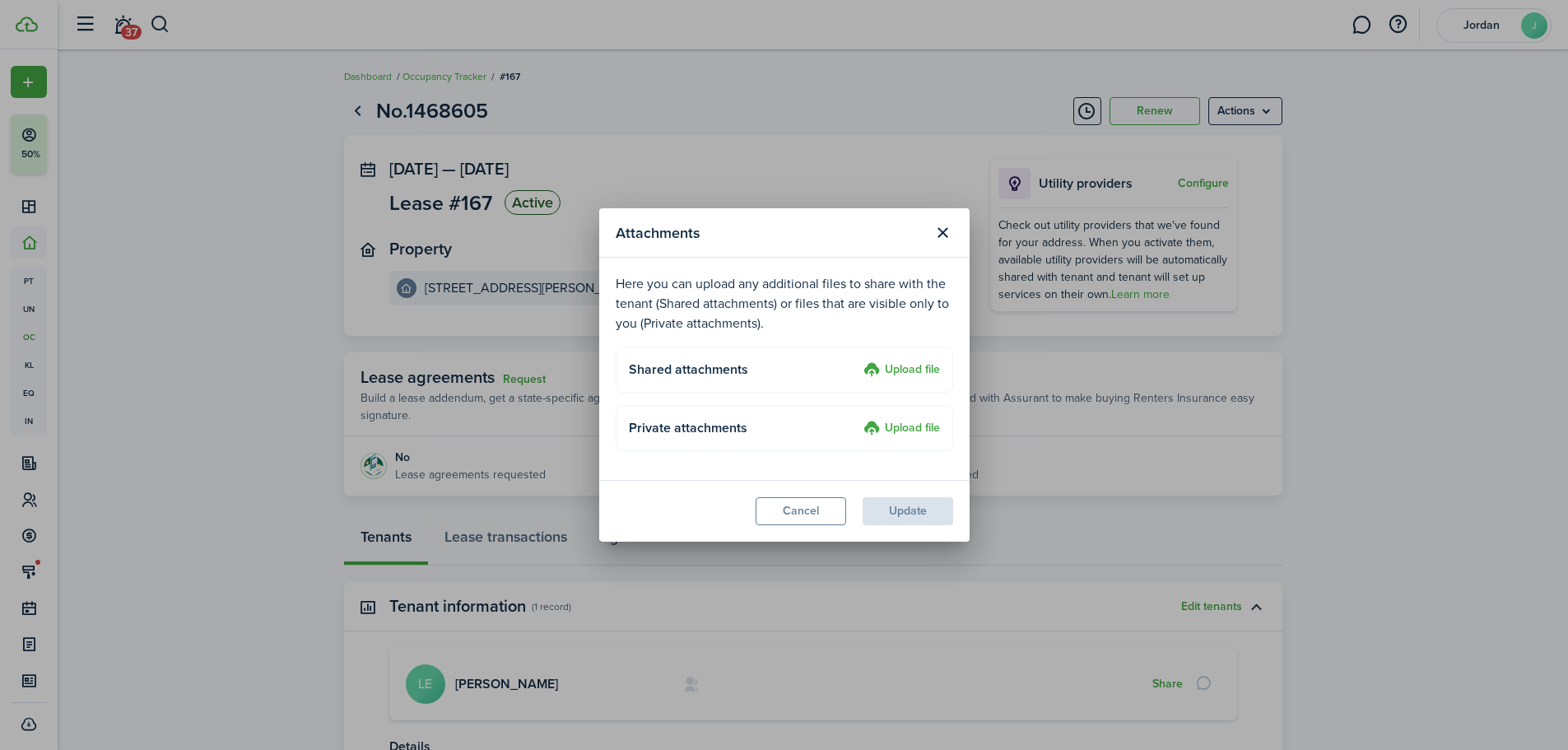
click at [907, 374] on label "Upload file" at bounding box center [901, 370] width 76 height 20
click at [857, 360] on input "Upload file" at bounding box center [857, 360] width 0 height 0
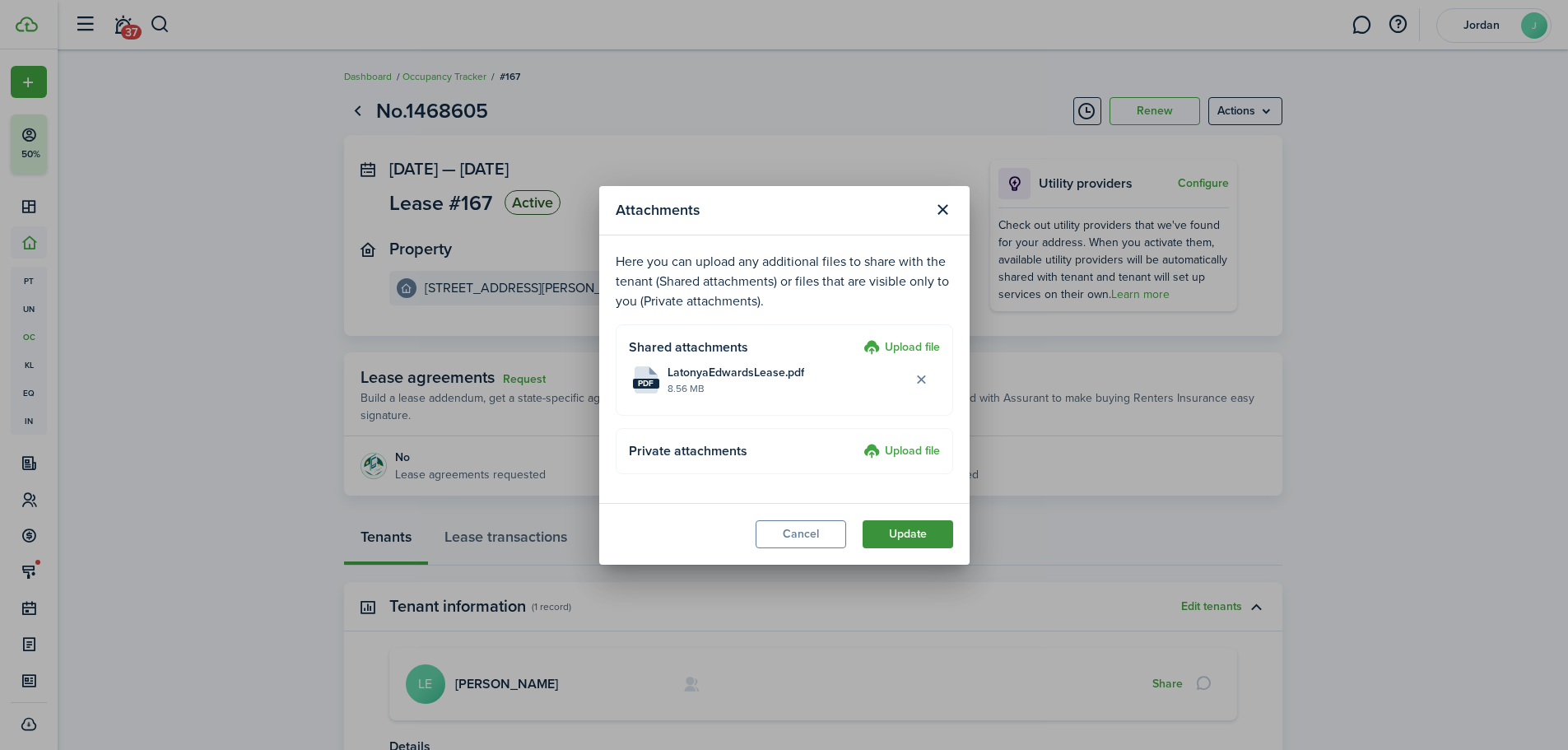
click at [896, 543] on button "Update" at bounding box center [908, 535] width 90 height 28
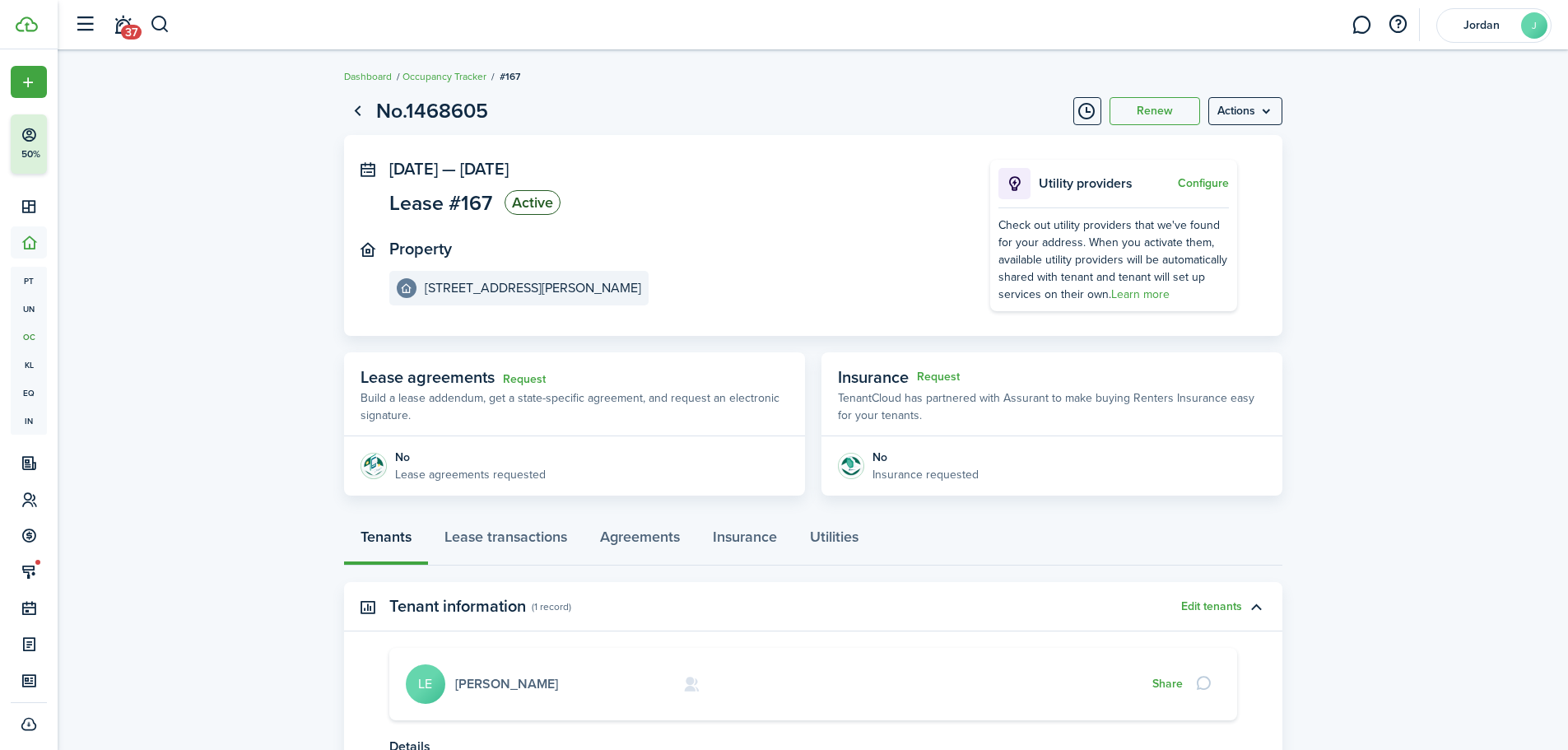
click at [489, 686] on link "[PERSON_NAME]" at bounding box center [506, 683] width 103 height 19
